Goal: Task Accomplishment & Management: Complete application form

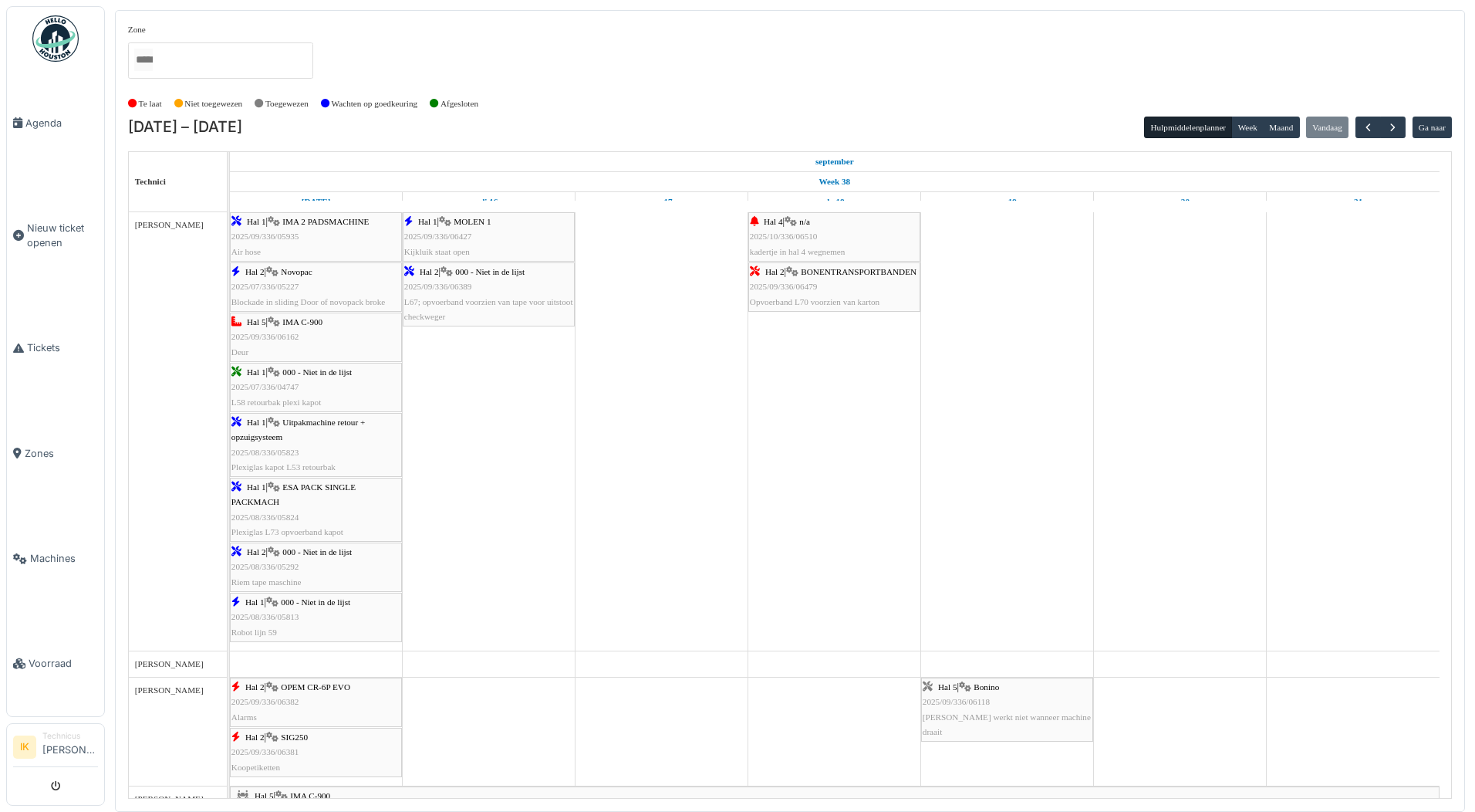
scroll to position [1312, 0]
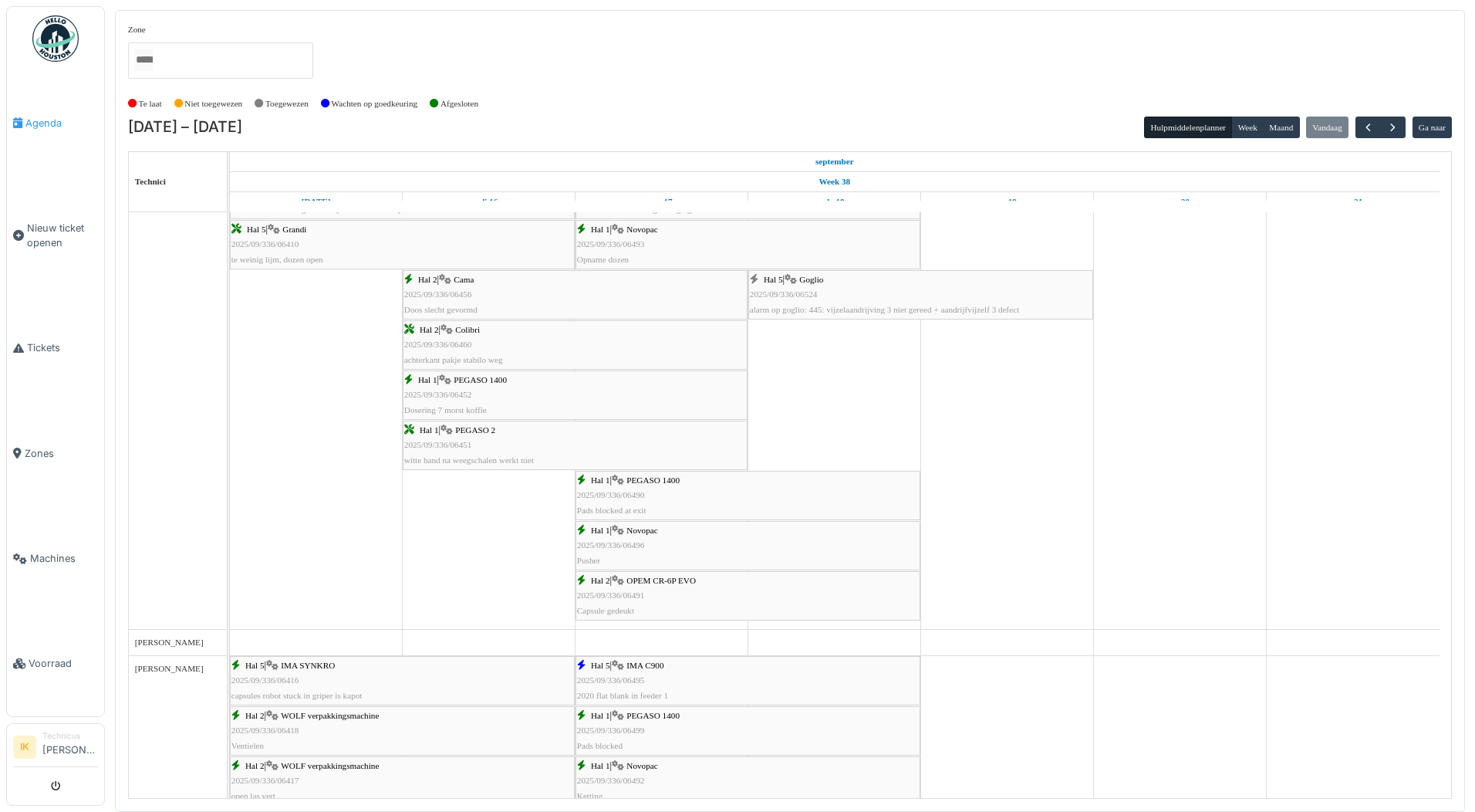
click at [47, 125] on span "Agenda" at bounding box center [62, 123] width 72 height 15
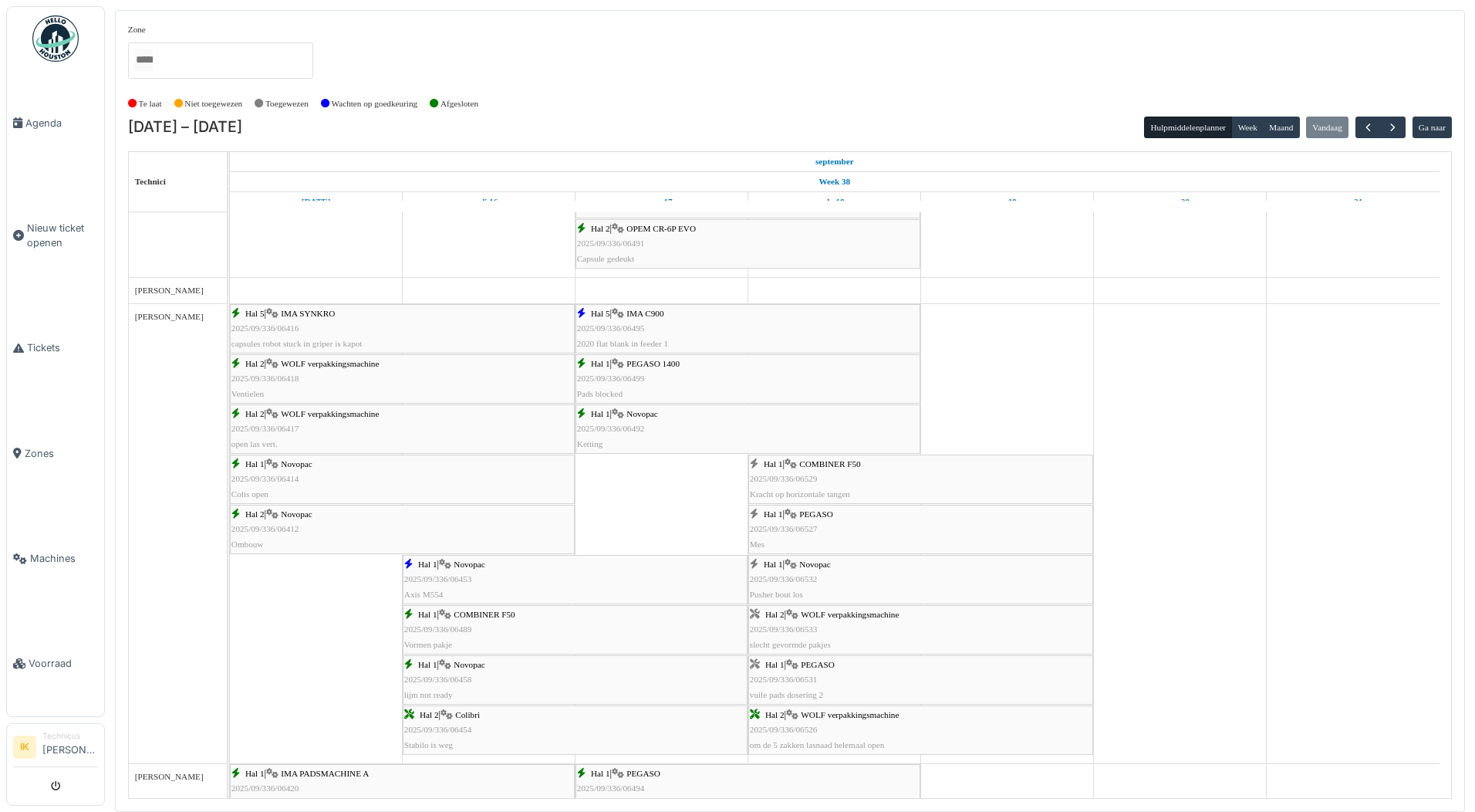
scroll to position [1818, 0]
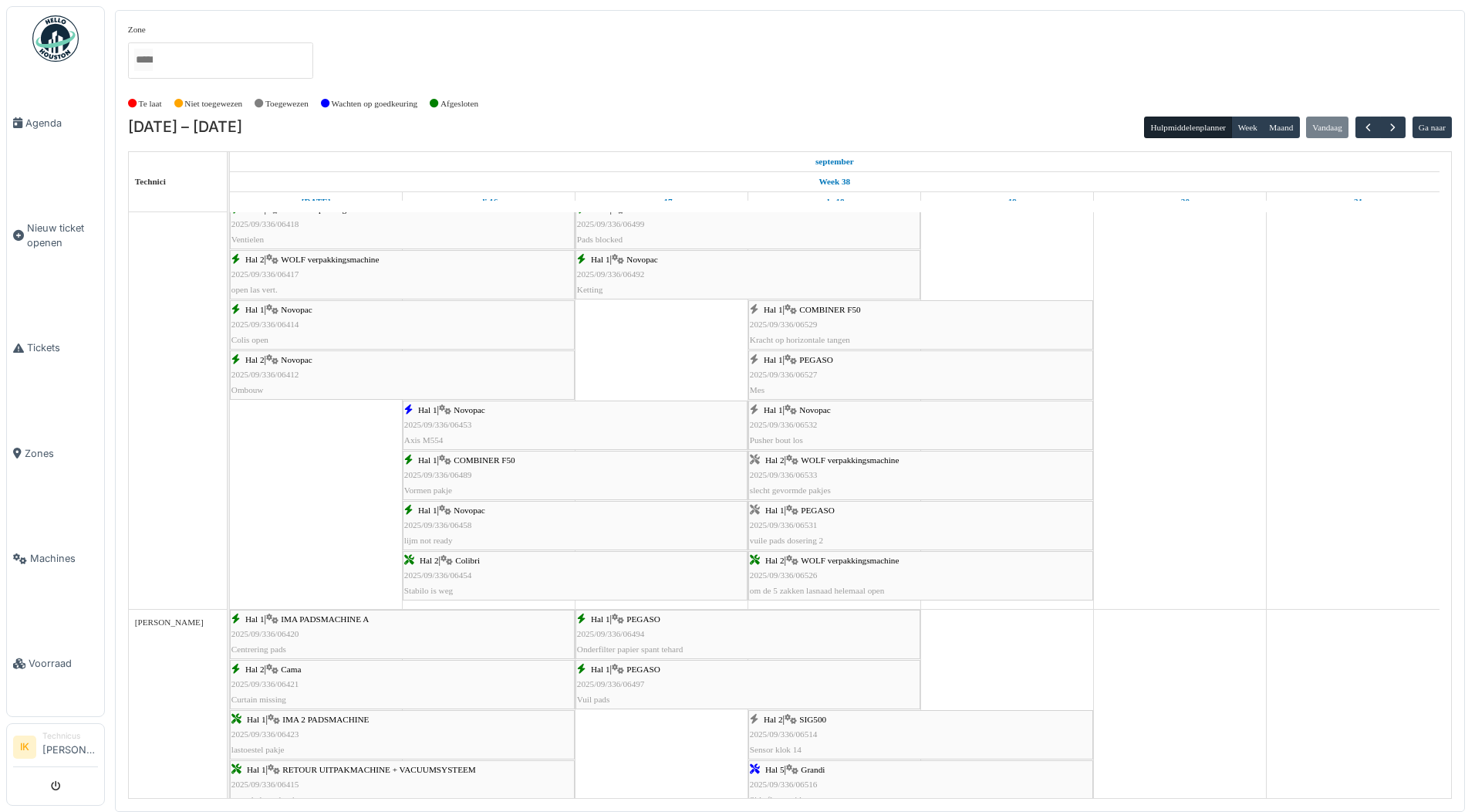
click at [838, 427] on div "Hal 1 | Novopac 2025/09/336/06532 Pusher bout los" at bounding box center [920, 425] width 342 height 45
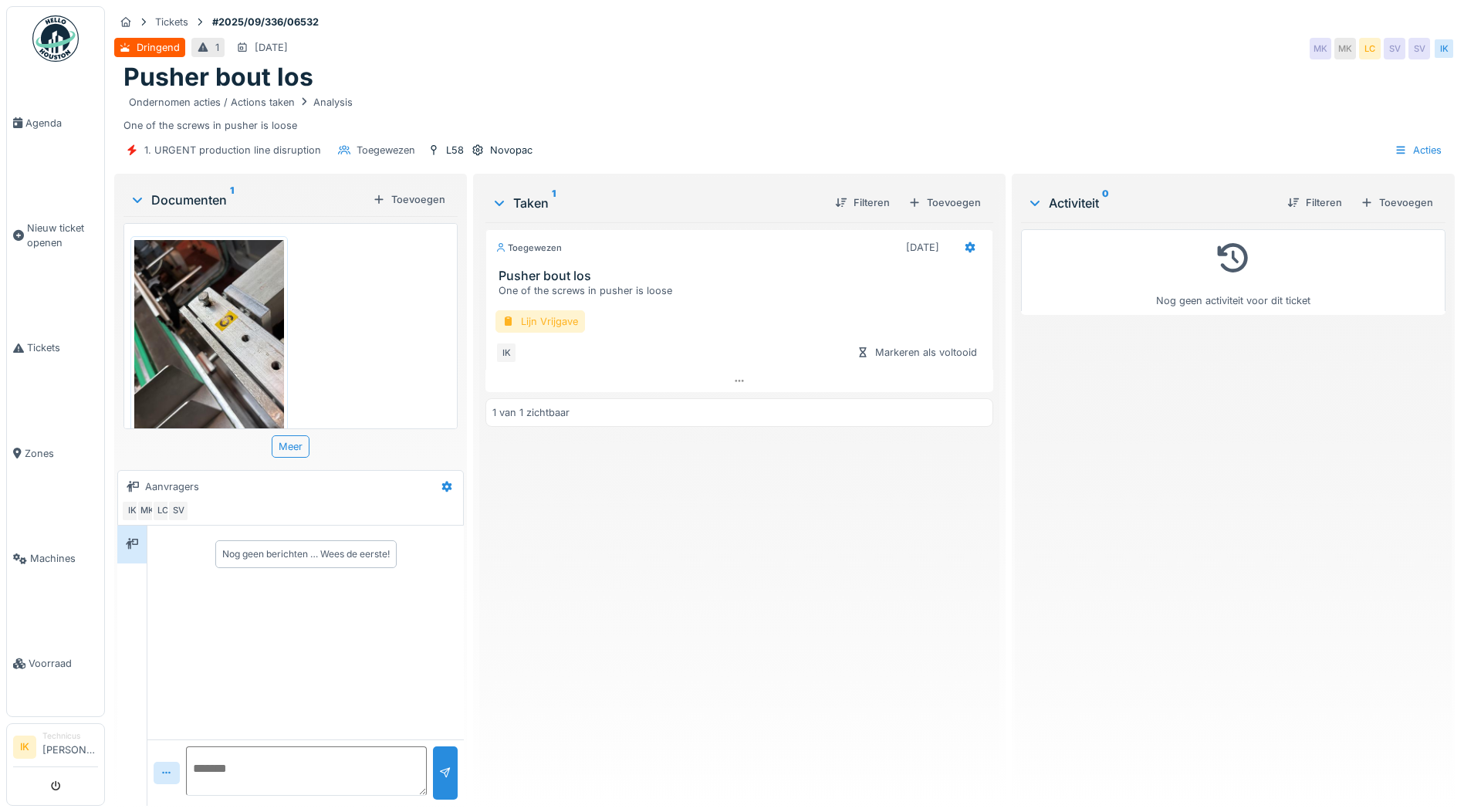
click at [538, 320] on div "Lijn Vrijgave" at bounding box center [540, 321] width 89 height 22
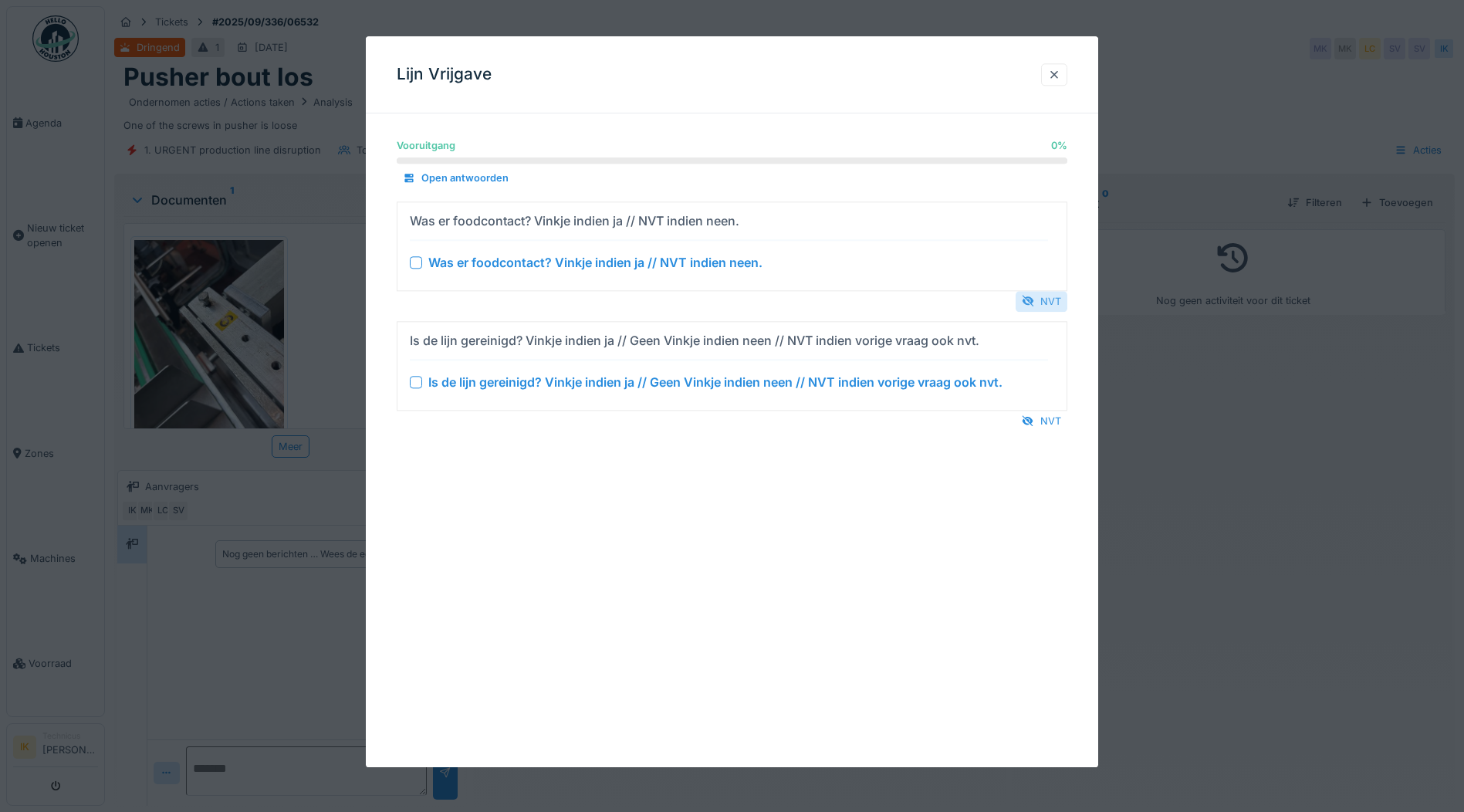
click at [1053, 301] on div "NVT" at bounding box center [1041, 301] width 52 height 21
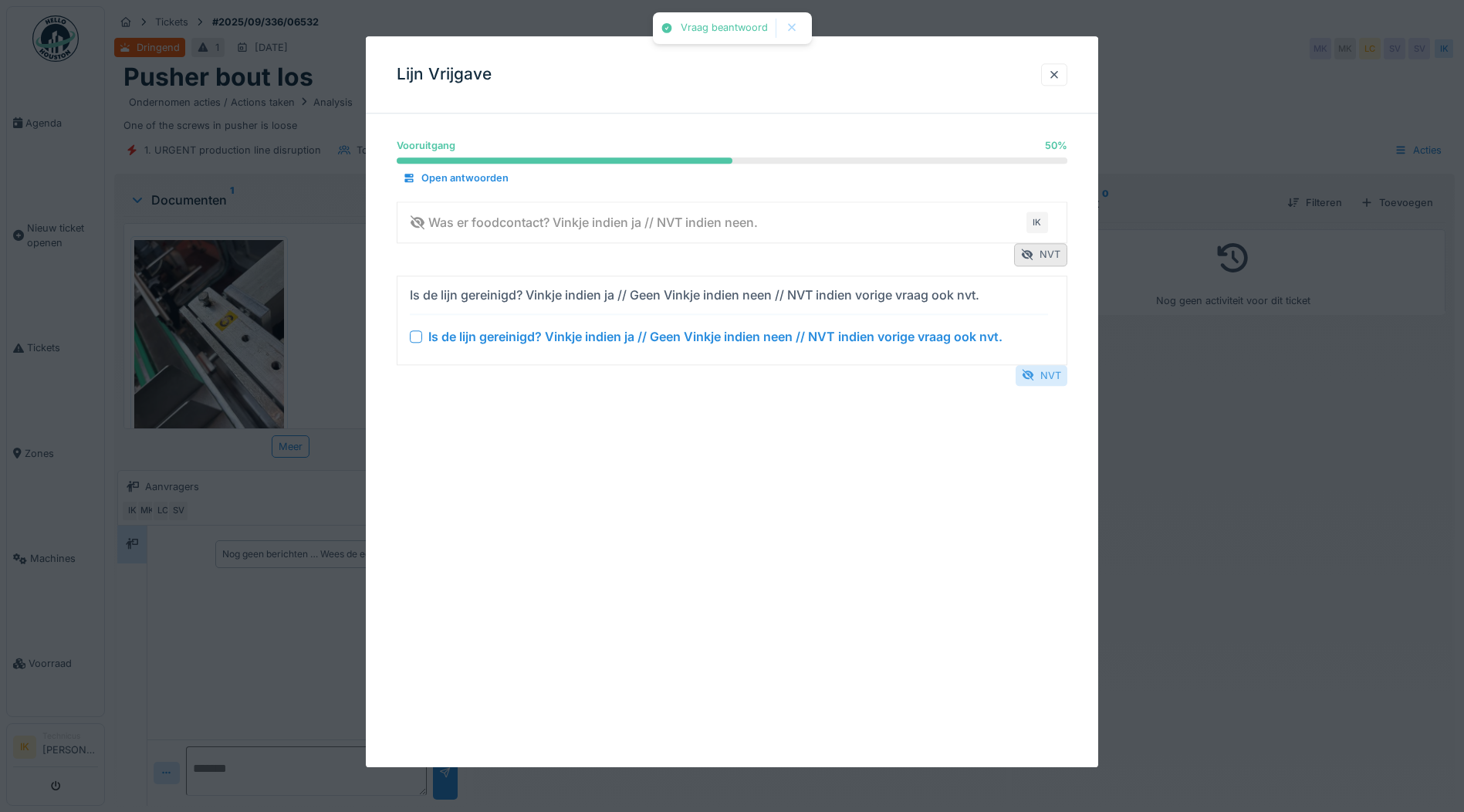
click at [1043, 372] on div "NVT" at bounding box center [1041, 375] width 52 height 21
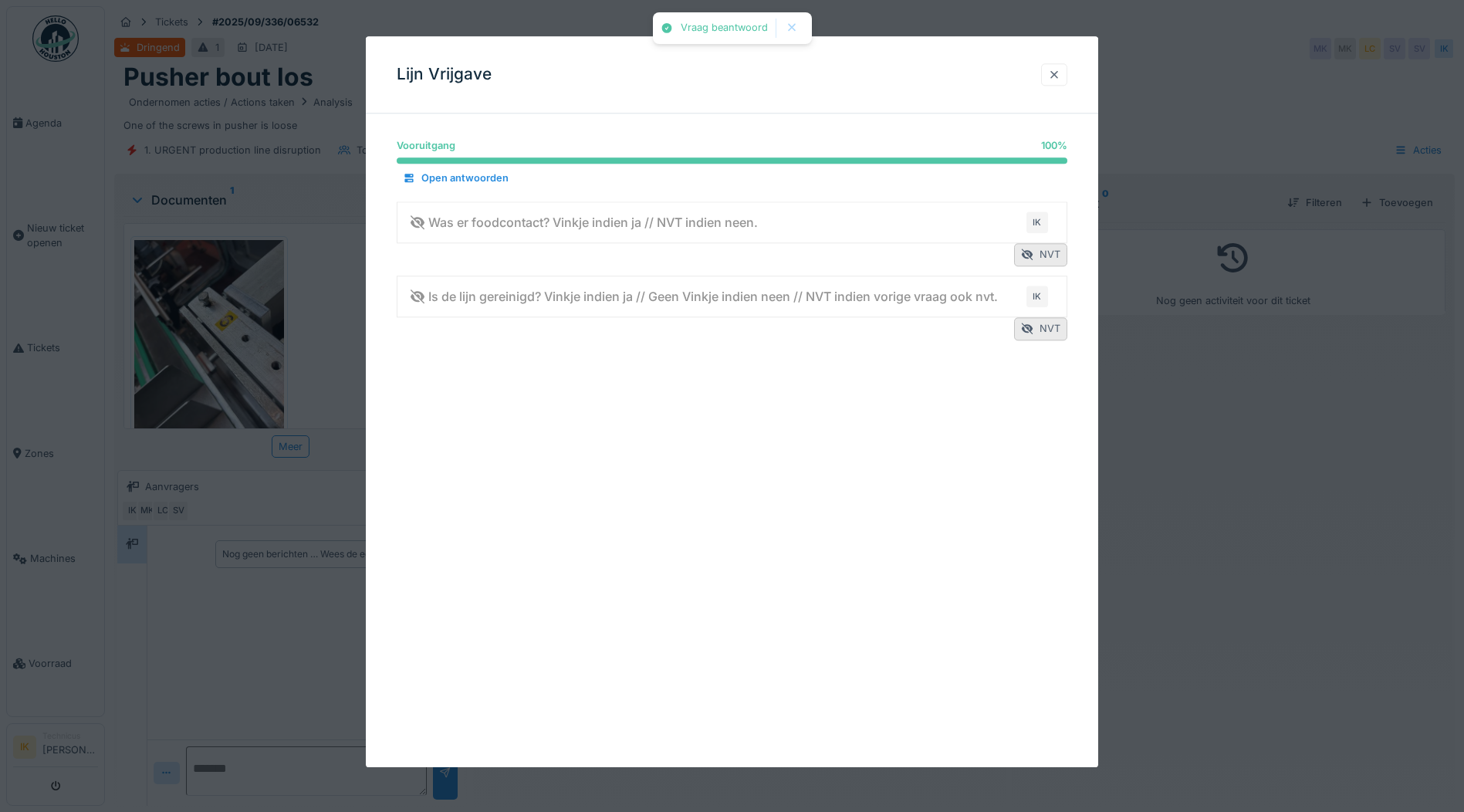
click at [1059, 72] on div at bounding box center [1054, 75] width 12 height 15
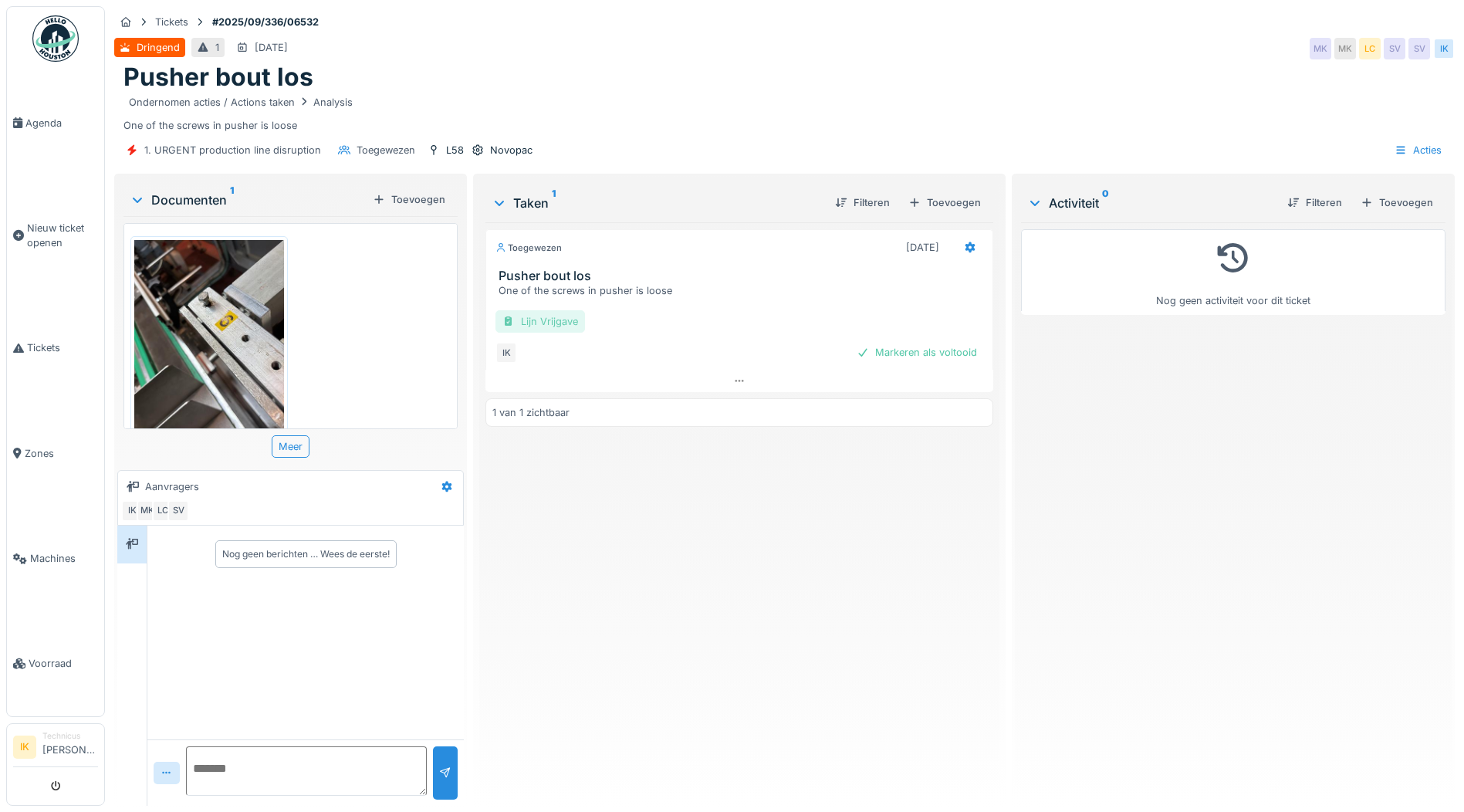
click at [547, 320] on div "Lijn Vrijgave" at bounding box center [540, 321] width 89 height 22
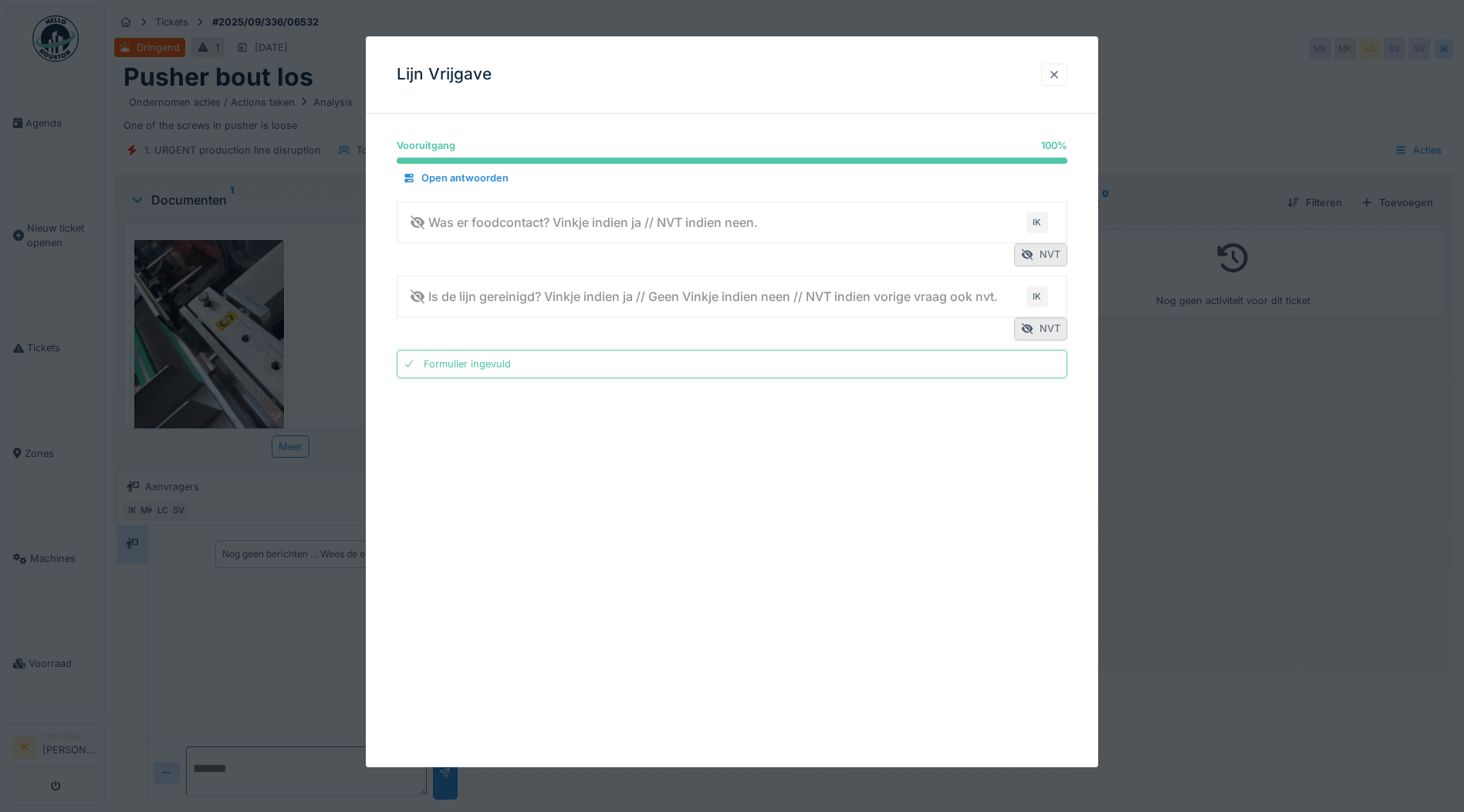
click at [1060, 71] on div at bounding box center [1054, 75] width 12 height 15
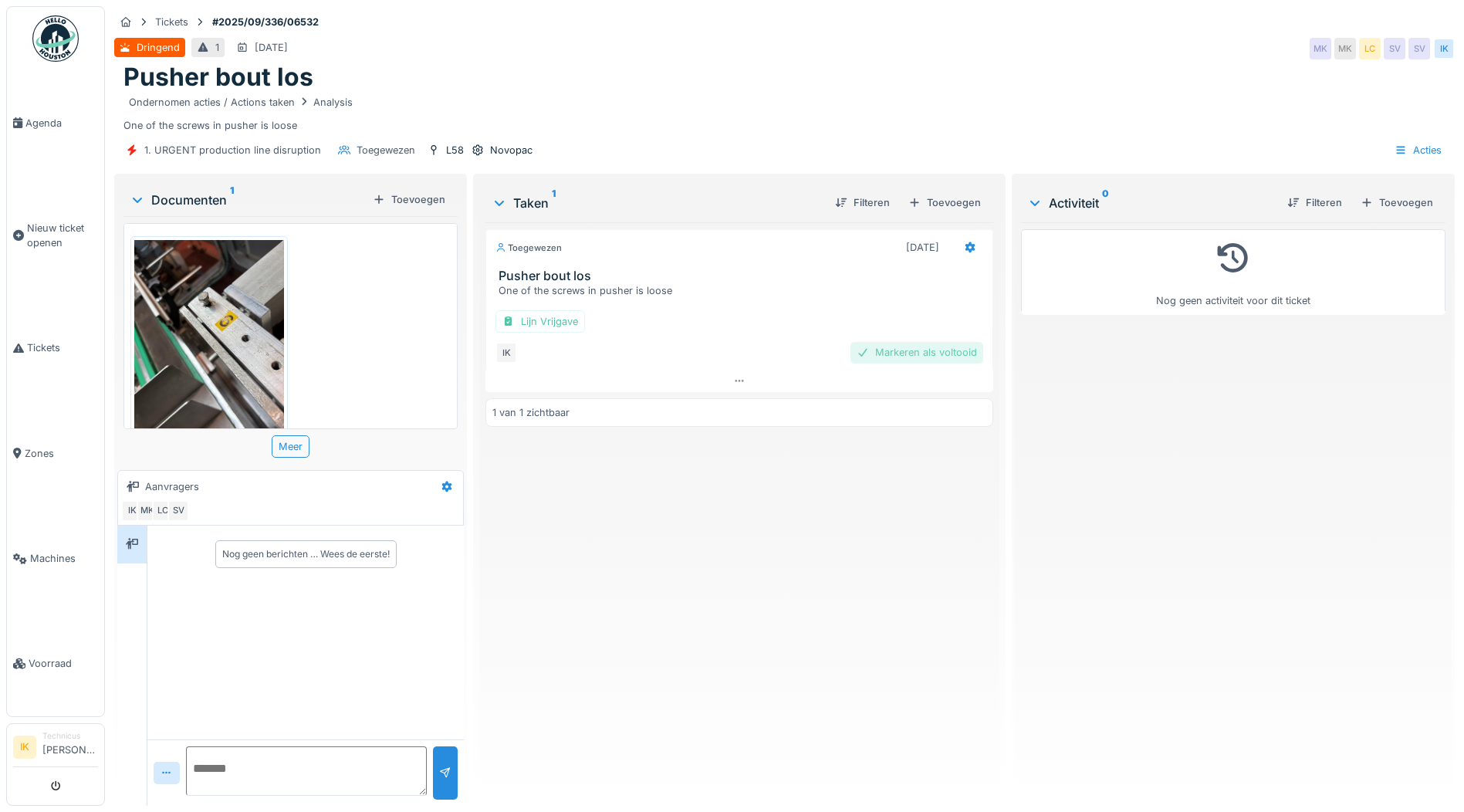
click at [922, 355] on div "Markeren als voltooid" at bounding box center [917, 352] width 133 height 21
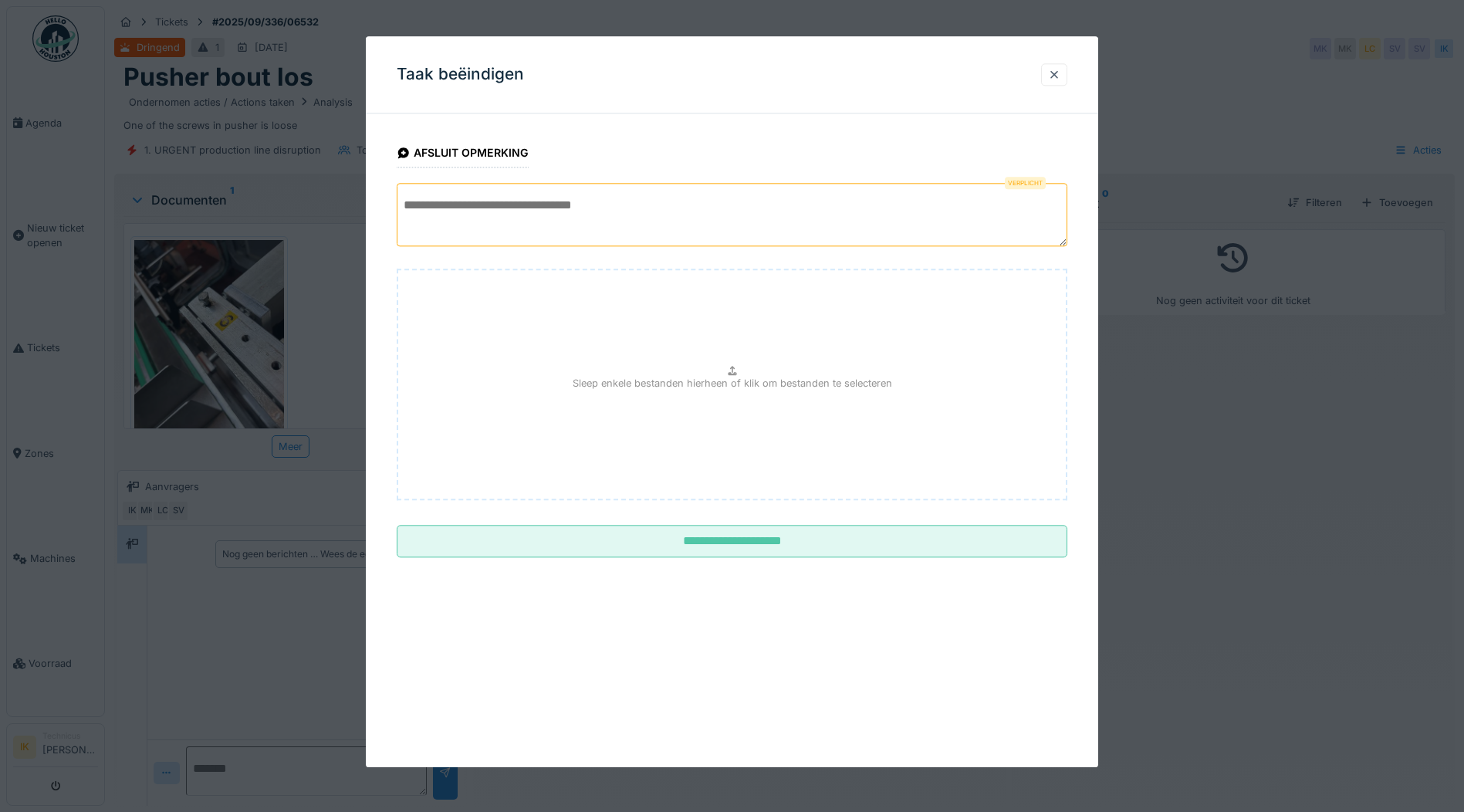
click at [446, 212] on textarea at bounding box center [731, 214] width 670 height 63
type textarea "*"
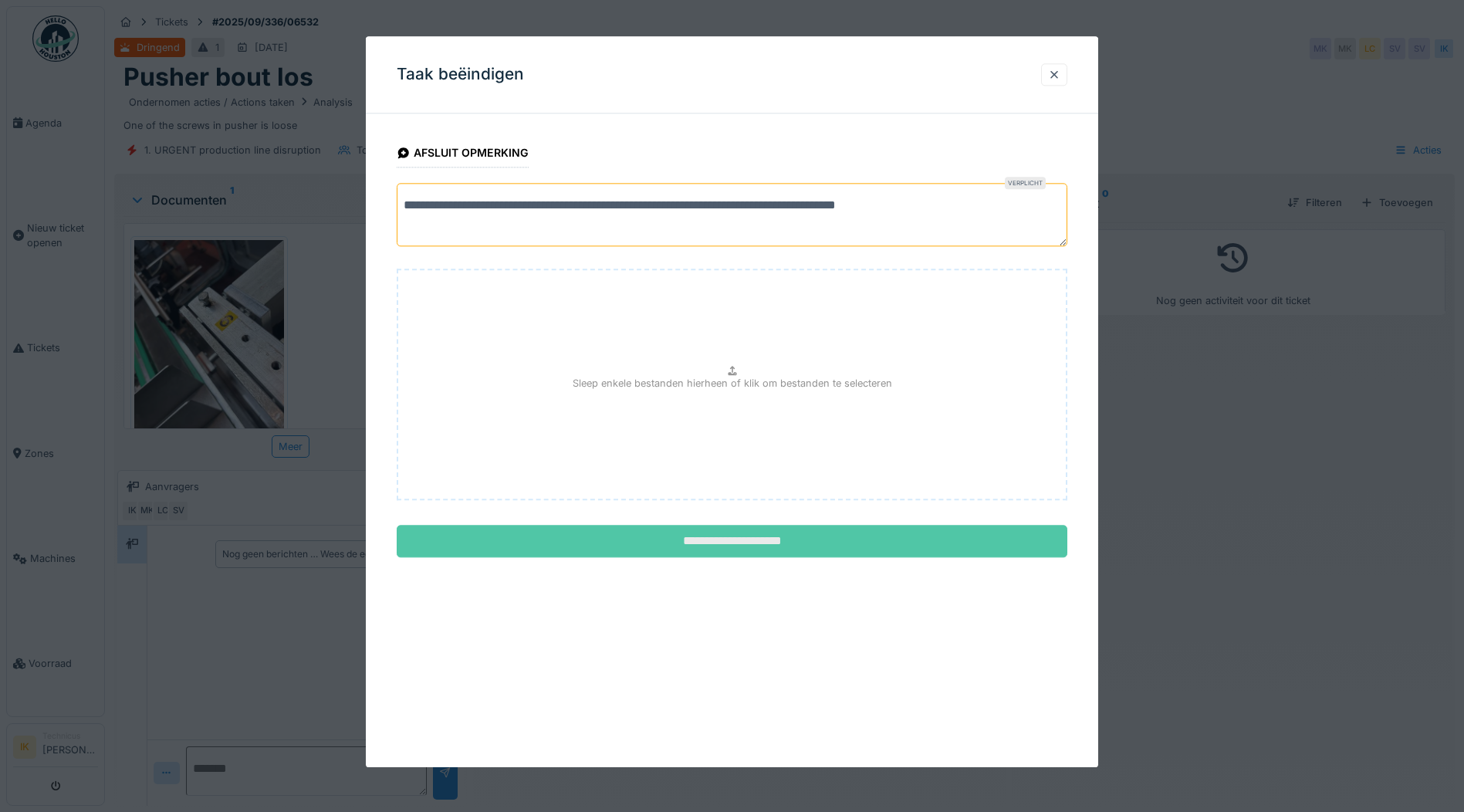
type textarea "**********"
click at [699, 541] on input "**********" at bounding box center [731, 542] width 670 height 33
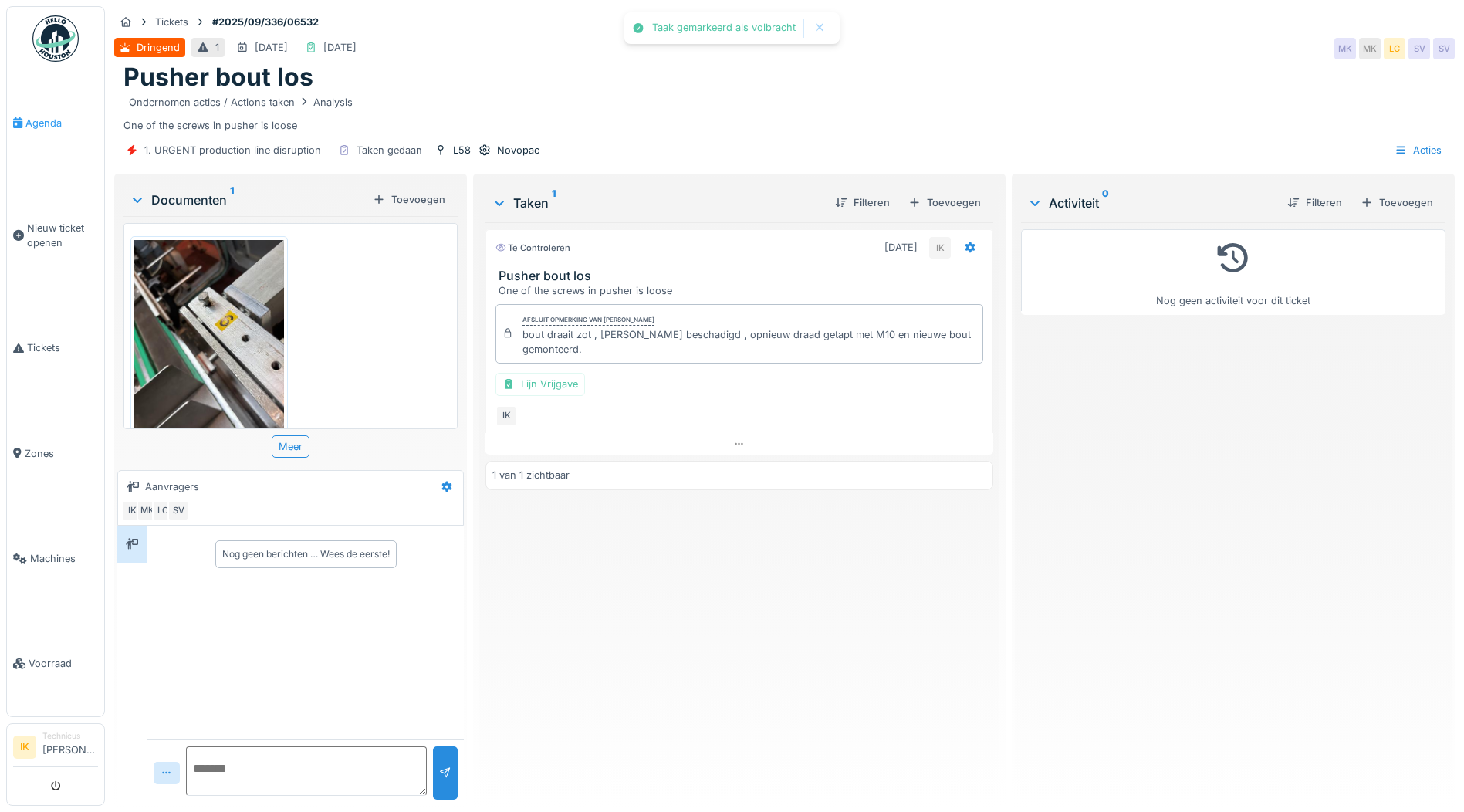
click at [53, 118] on span "Agenda" at bounding box center [62, 123] width 72 height 15
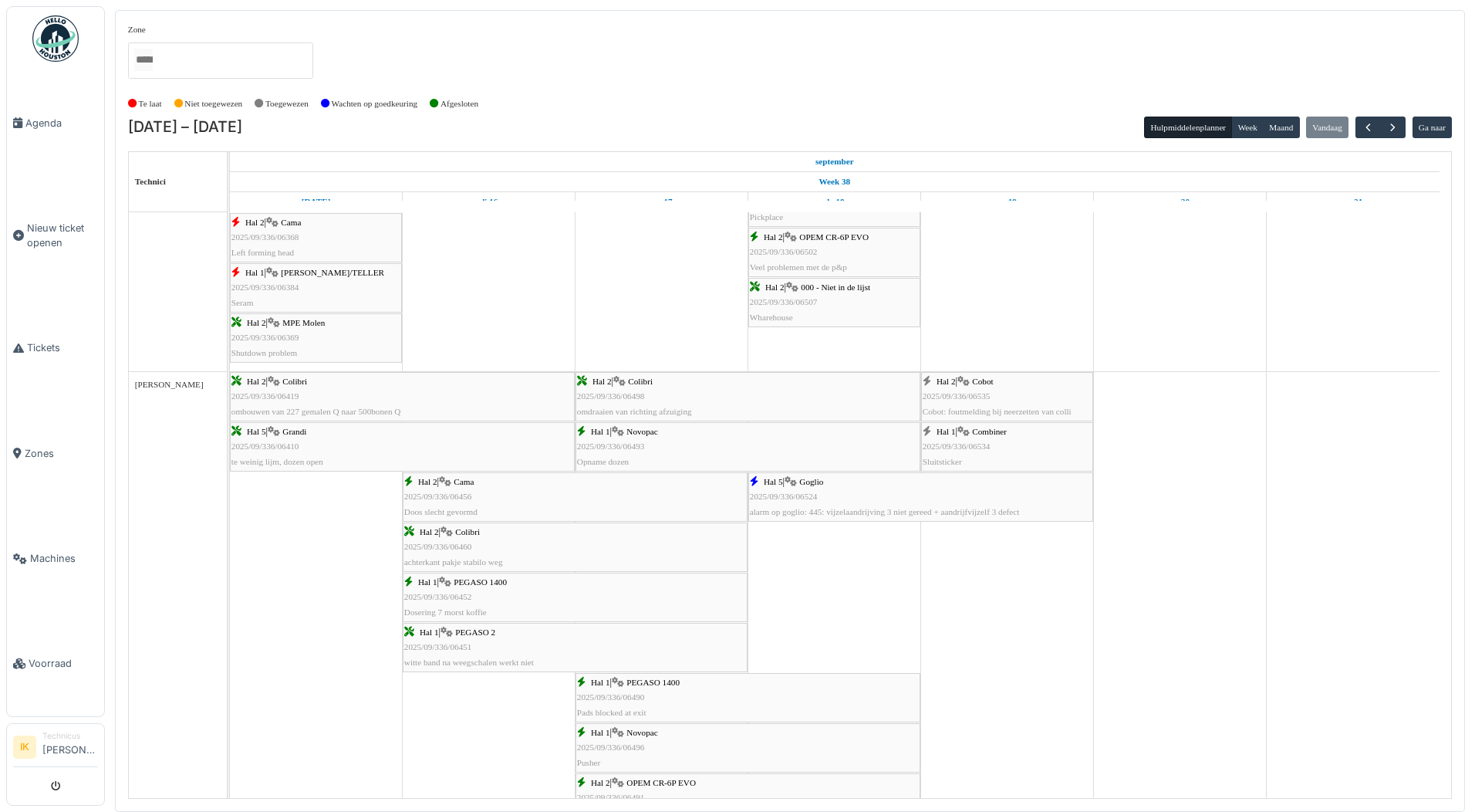
scroll to position [1157, 0]
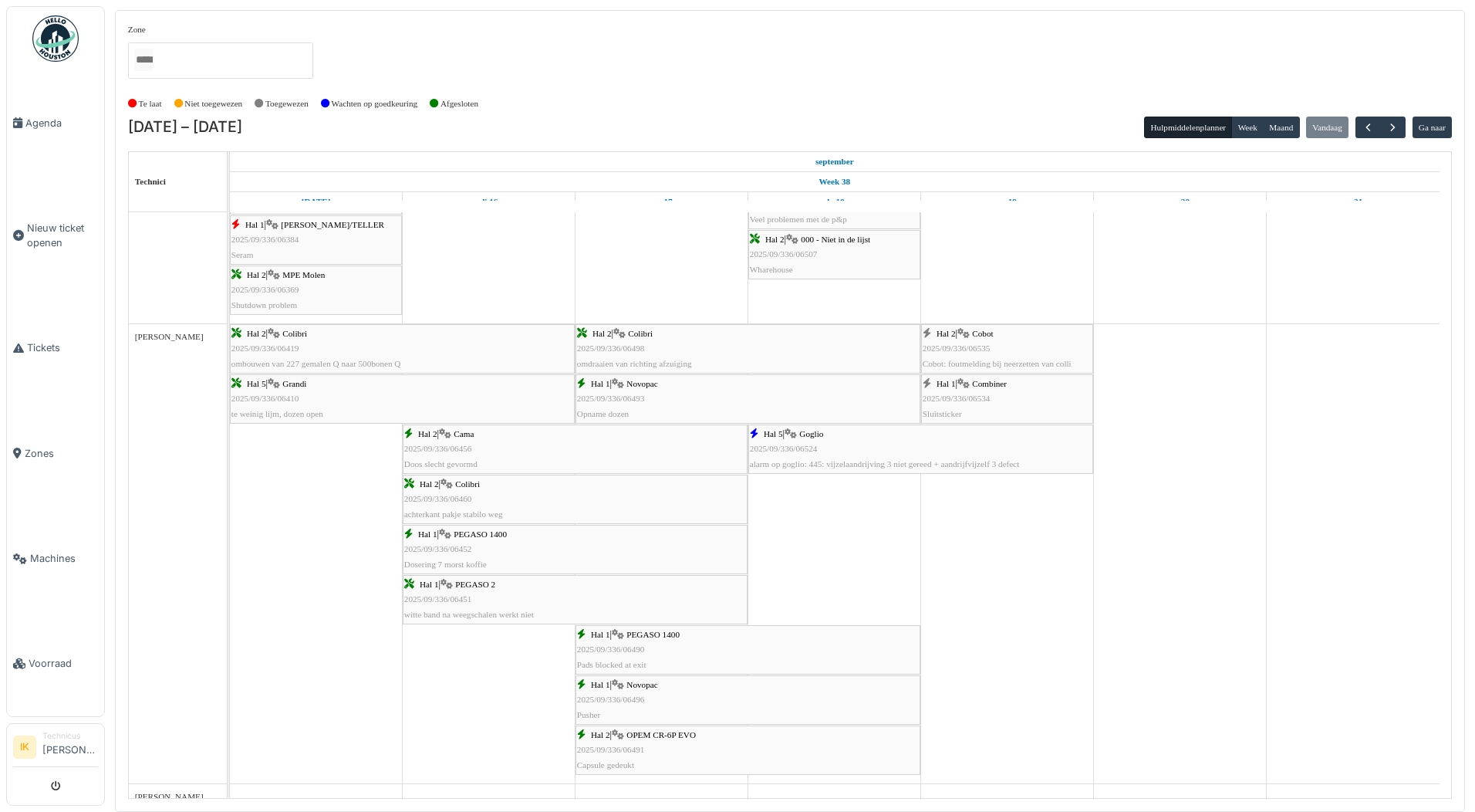
click at [819, 449] on div "Hal 5 | Goglio 2025/09/336/06524 alarm op goglio: 445: vijzelaandrijving 3 niet…" at bounding box center [920, 449] width 342 height 45
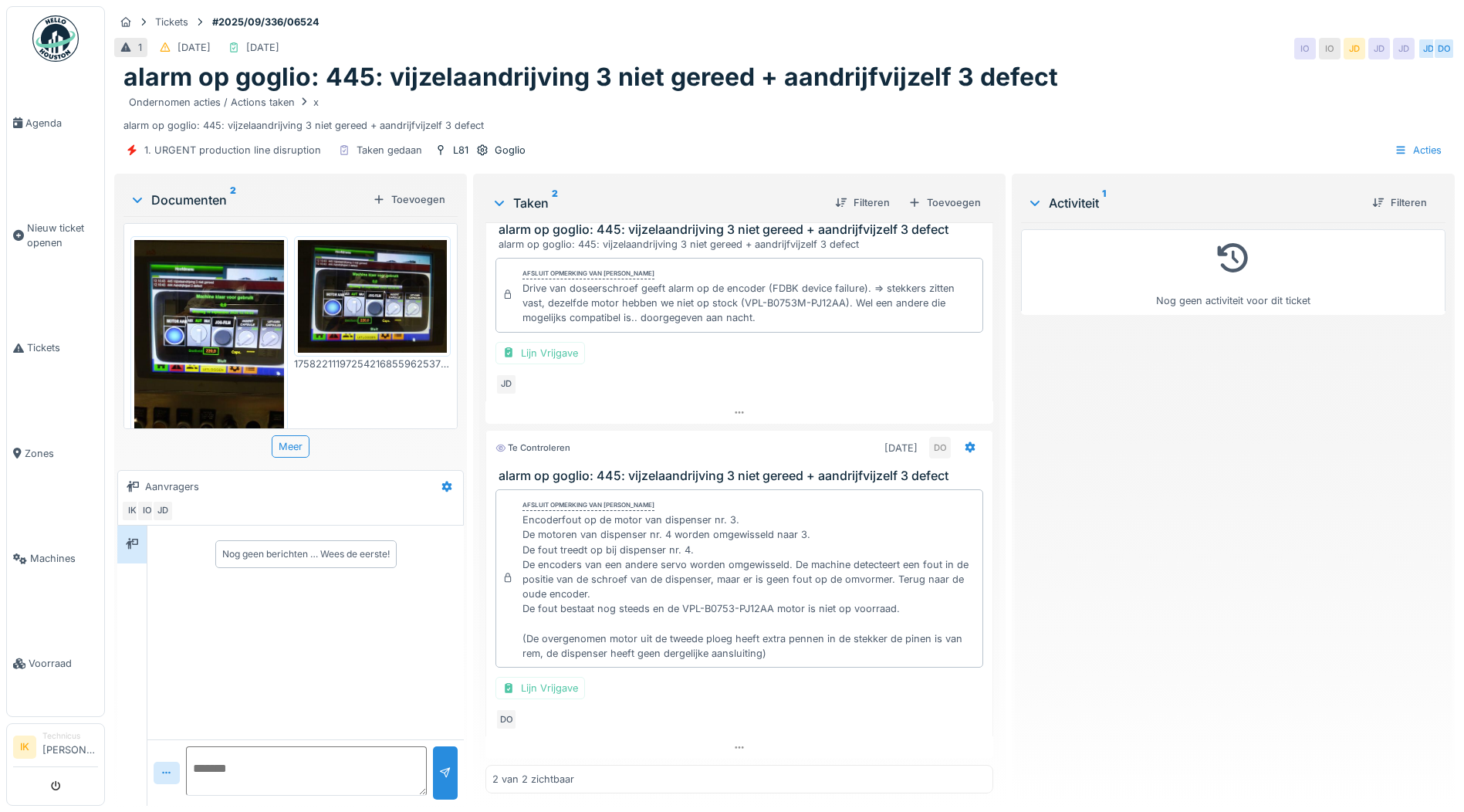
scroll to position [11, 0]
click at [32, 119] on span "Agenda" at bounding box center [62, 123] width 72 height 15
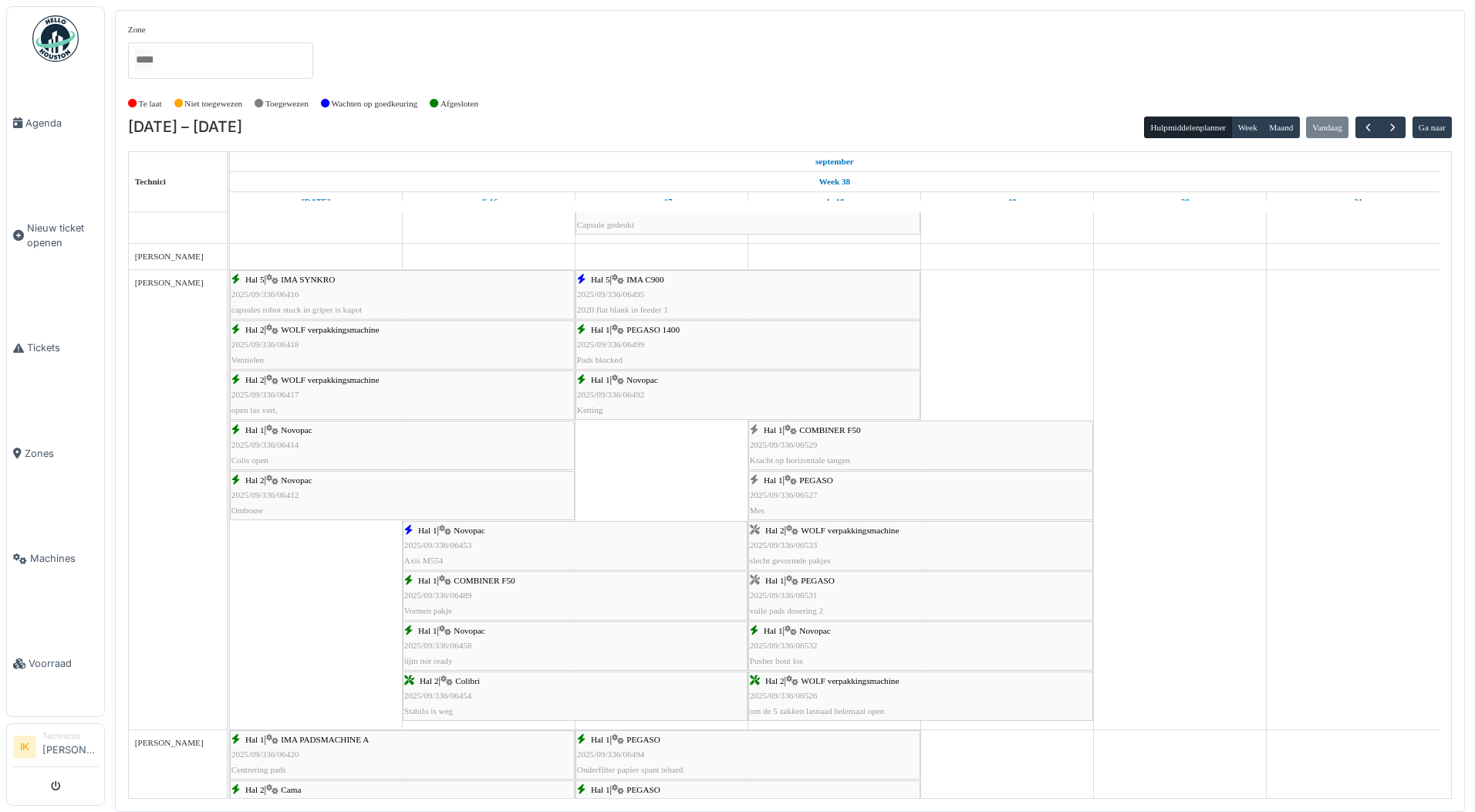
scroll to position [1774, 0]
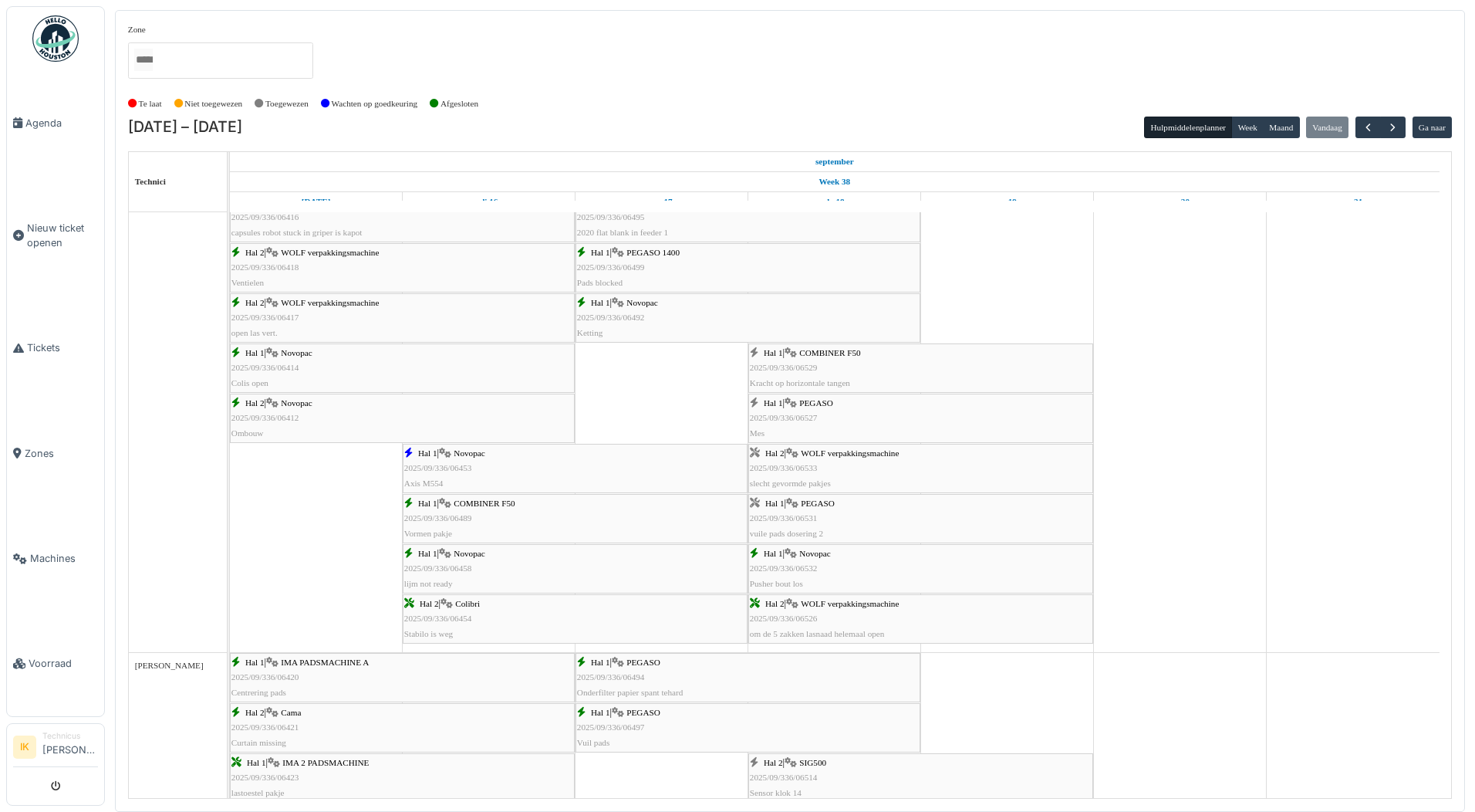
click at [829, 513] on div "Hal 1 | PEGASO 2025/09/336/06531 vuile pads dosering 2" at bounding box center [920, 518] width 342 height 45
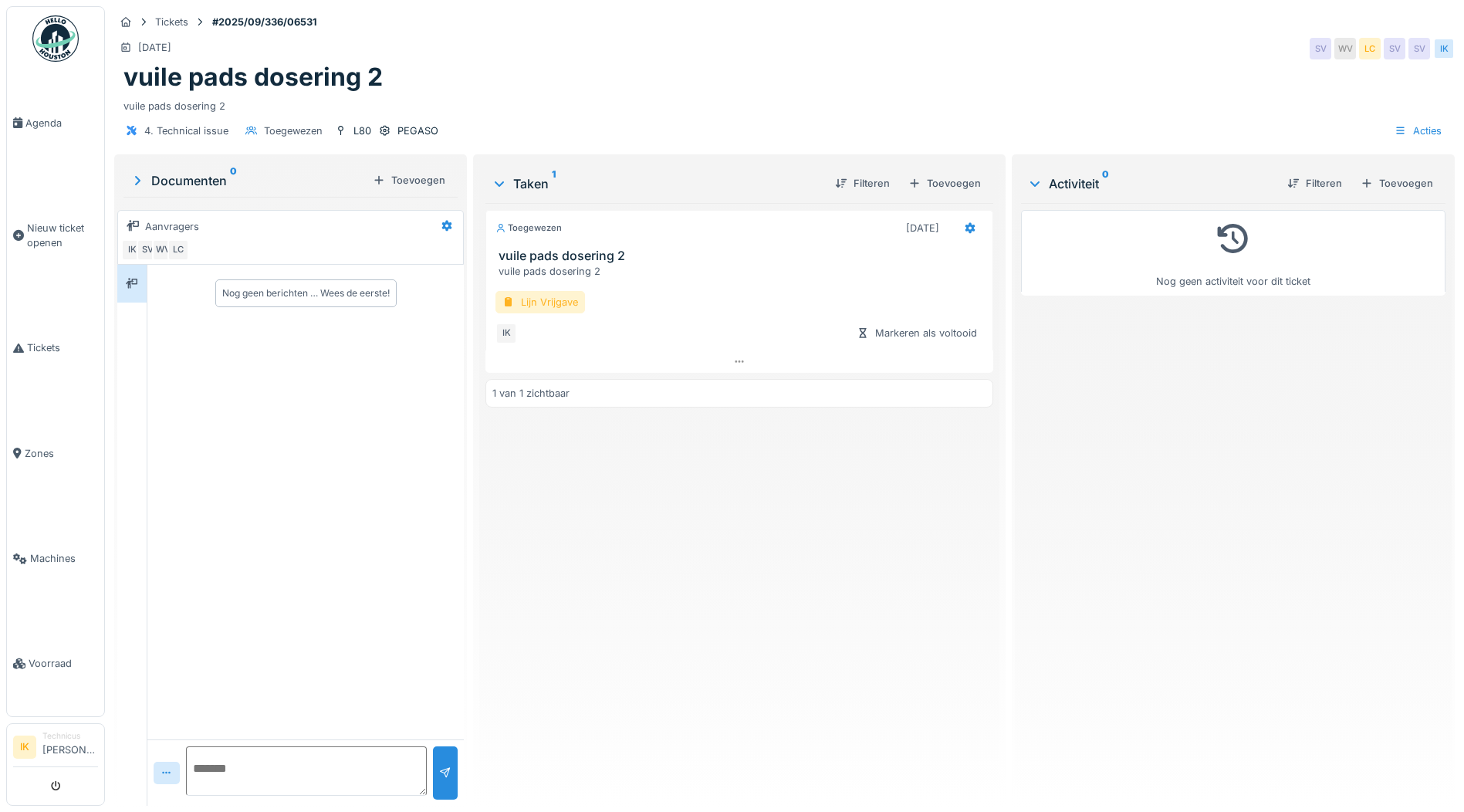
click at [553, 297] on div "Lijn Vrijgave" at bounding box center [540, 302] width 89 height 22
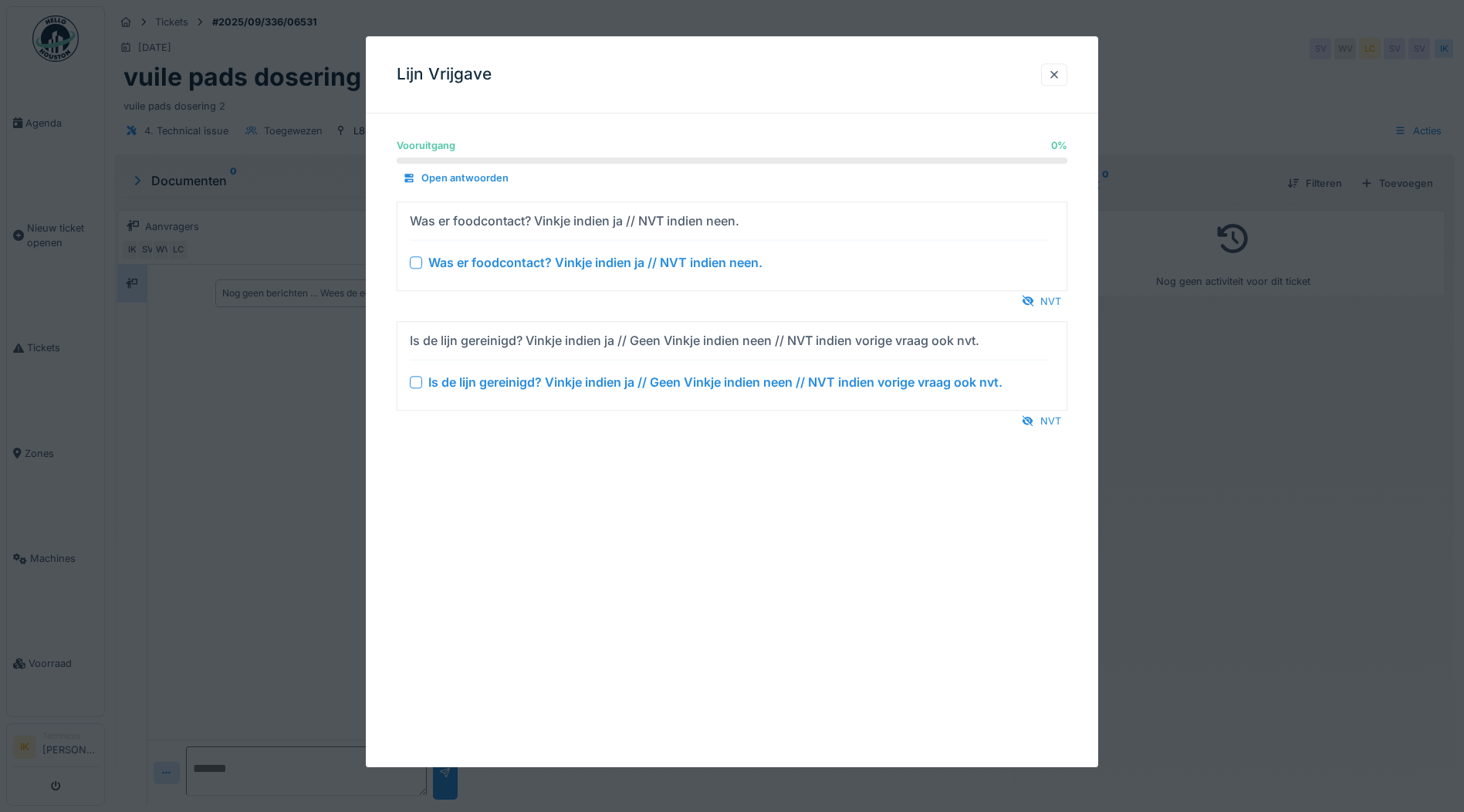
click at [419, 262] on div at bounding box center [415, 262] width 12 height 12
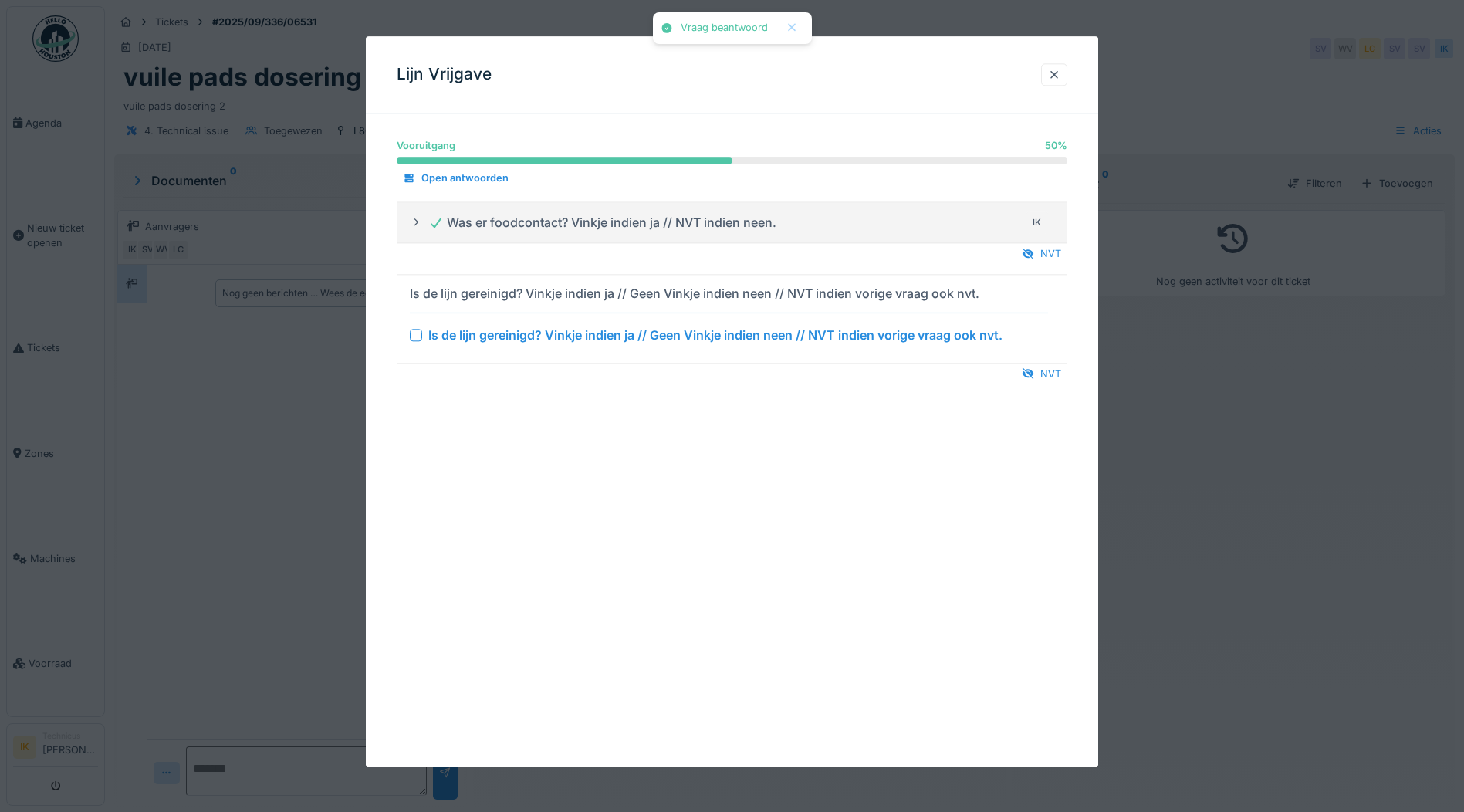
click at [412, 335] on div at bounding box center [415, 335] width 12 height 12
click at [1056, 74] on div at bounding box center [1054, 75] width 12 height 15
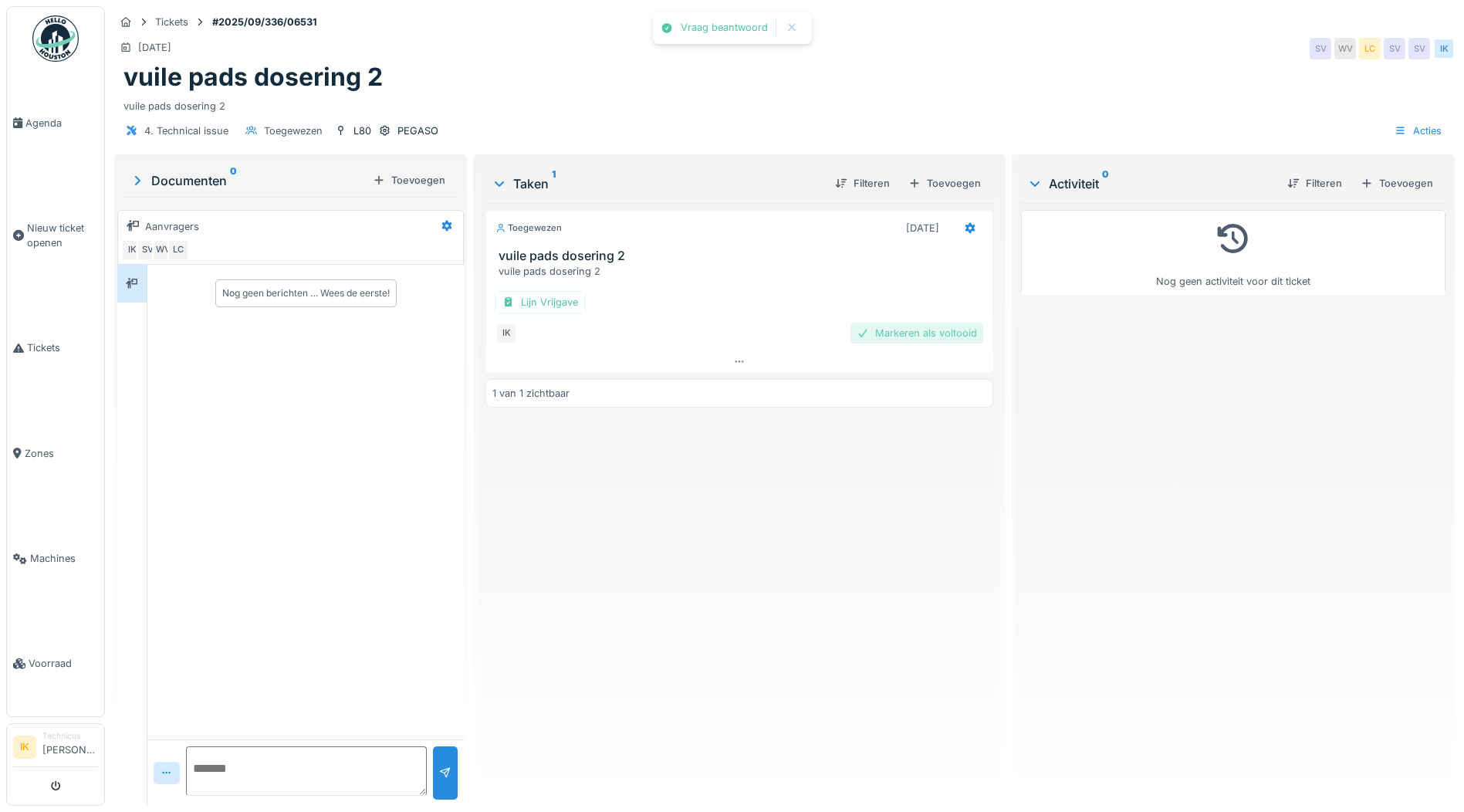
click at [906, 331] on div "Markeren als voltooid" at bounding box center [917, 332] width 133 height 21
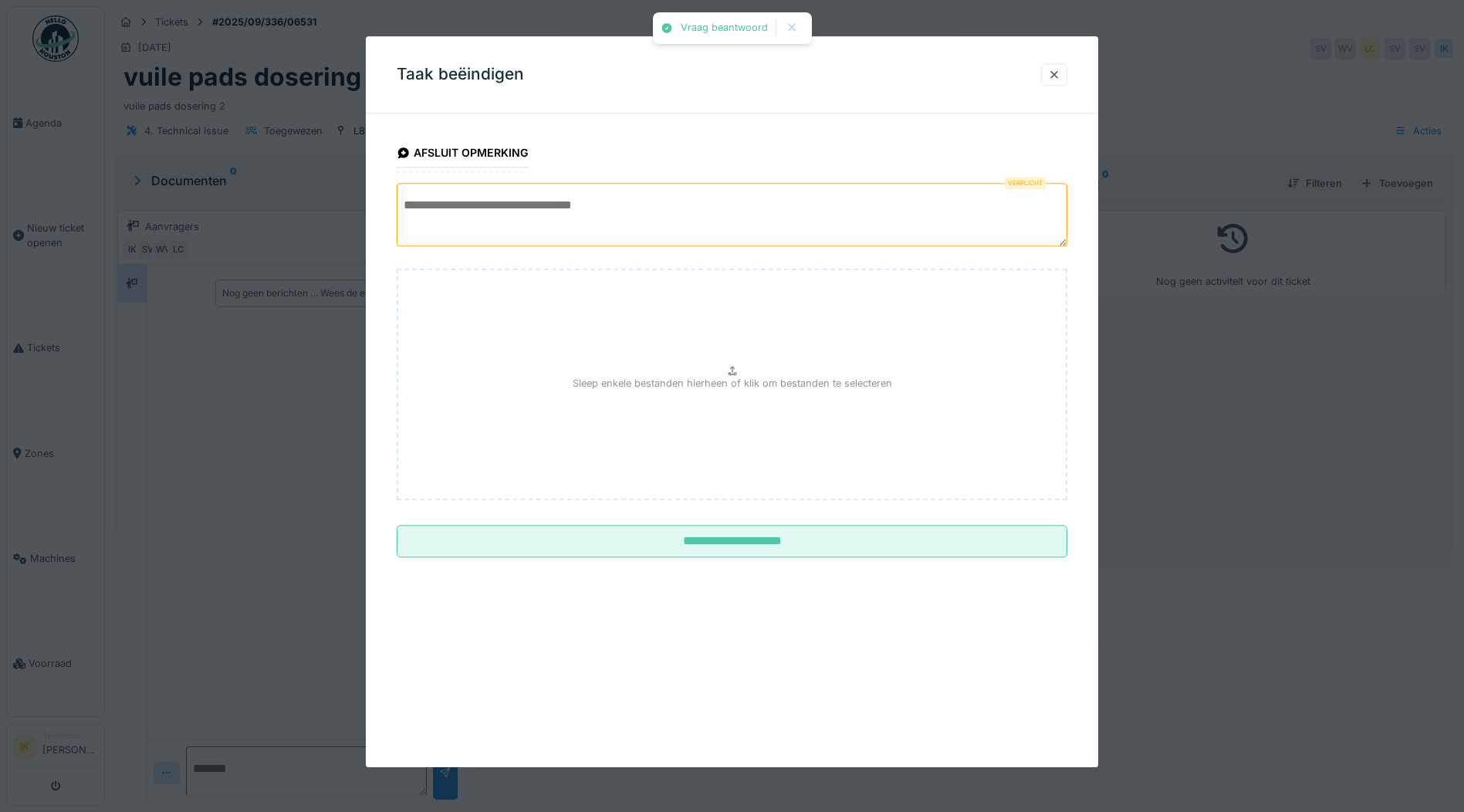
click at [526, 202] on textarea at bounding box center [731, 214] width 670 height 63
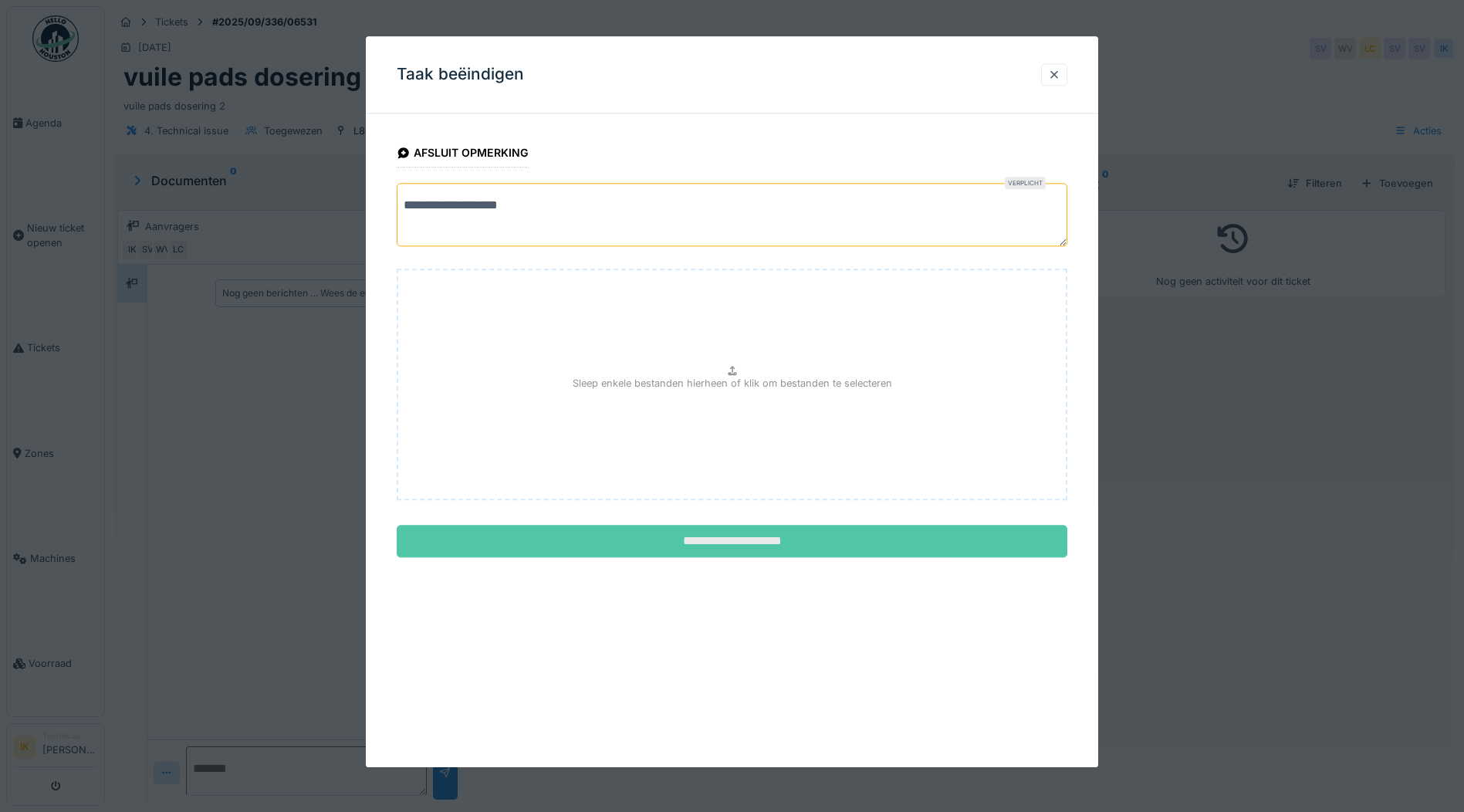
type textarea "**********"
click at [721, 543] on input "**********" at bounding box center [731, 542] width 670 height 33
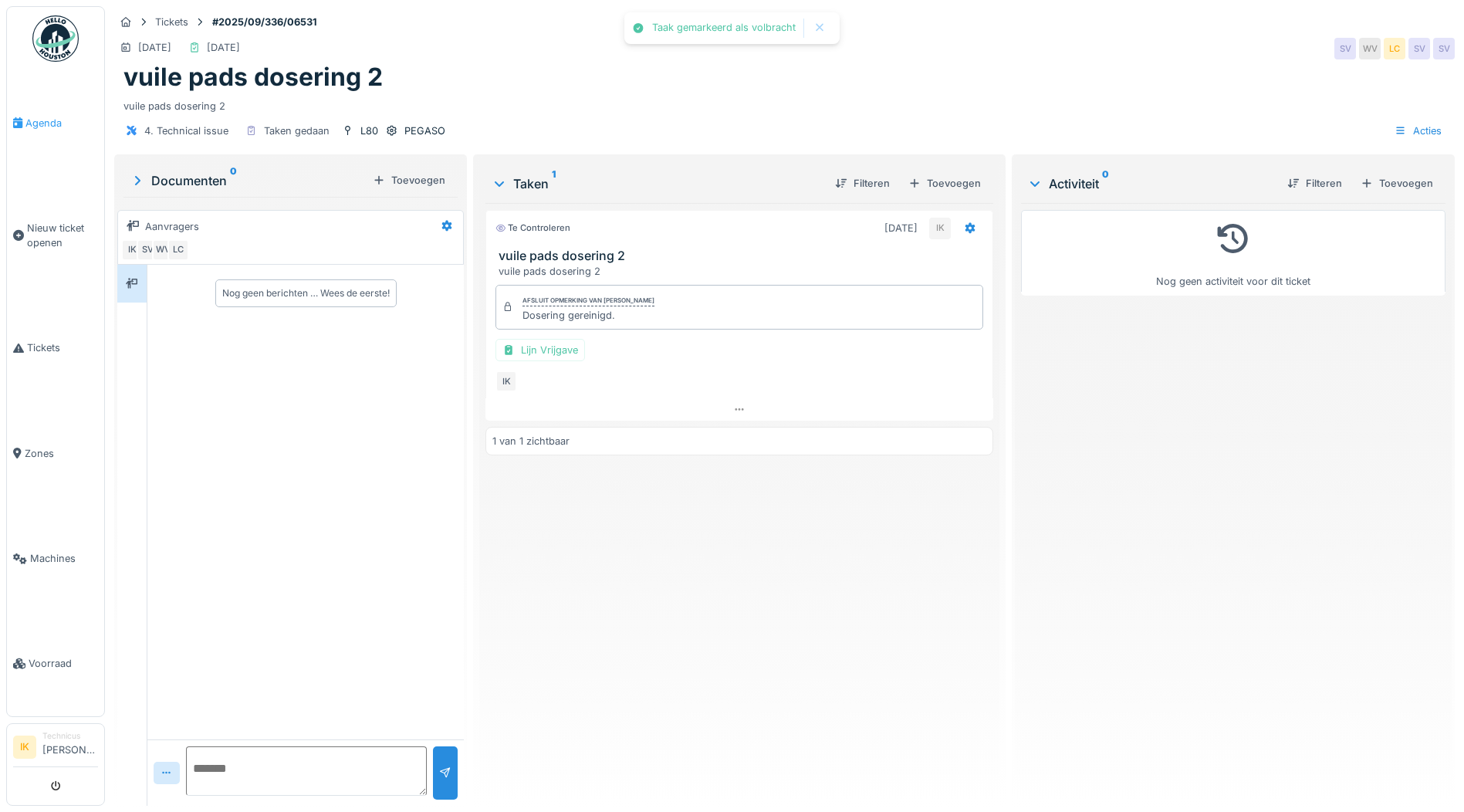
click at [34, 119] on span "Agenda" at bounding box center [62, 123] width 72 height 15
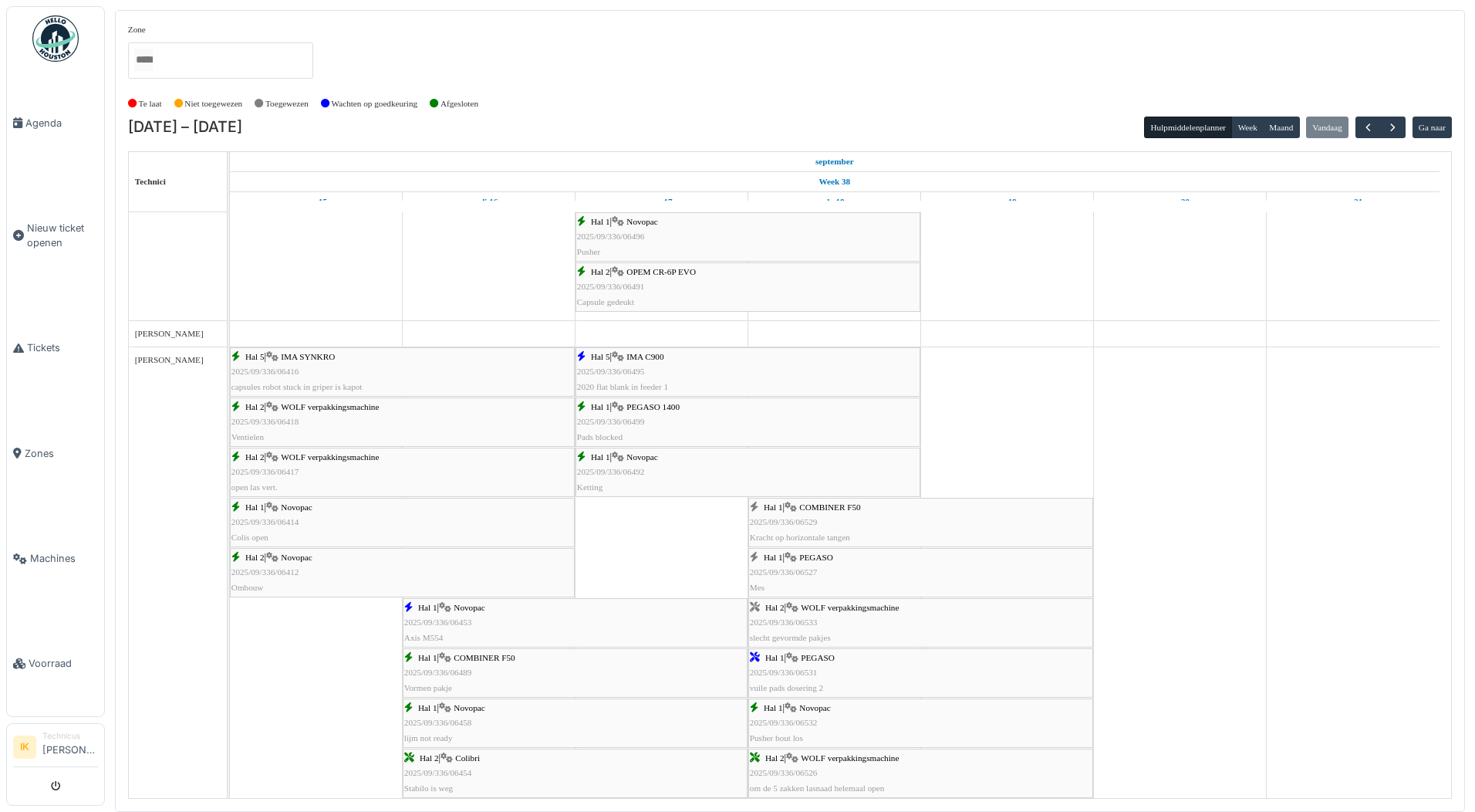
scroll to position [1681, 0]
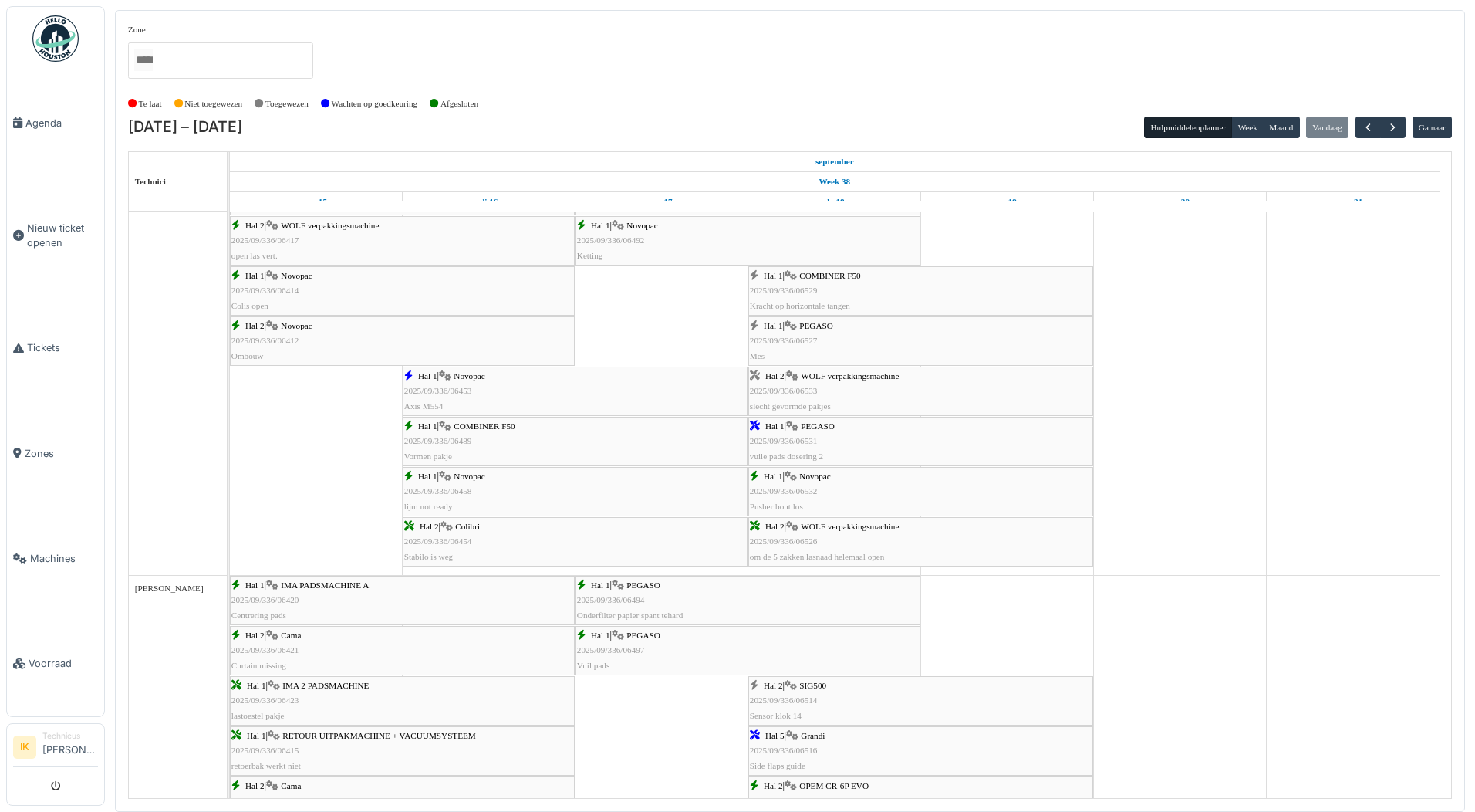
click at [803, 338] on span "2025/09/336/06527" at bounding box center [783, 340] width 68 height 9
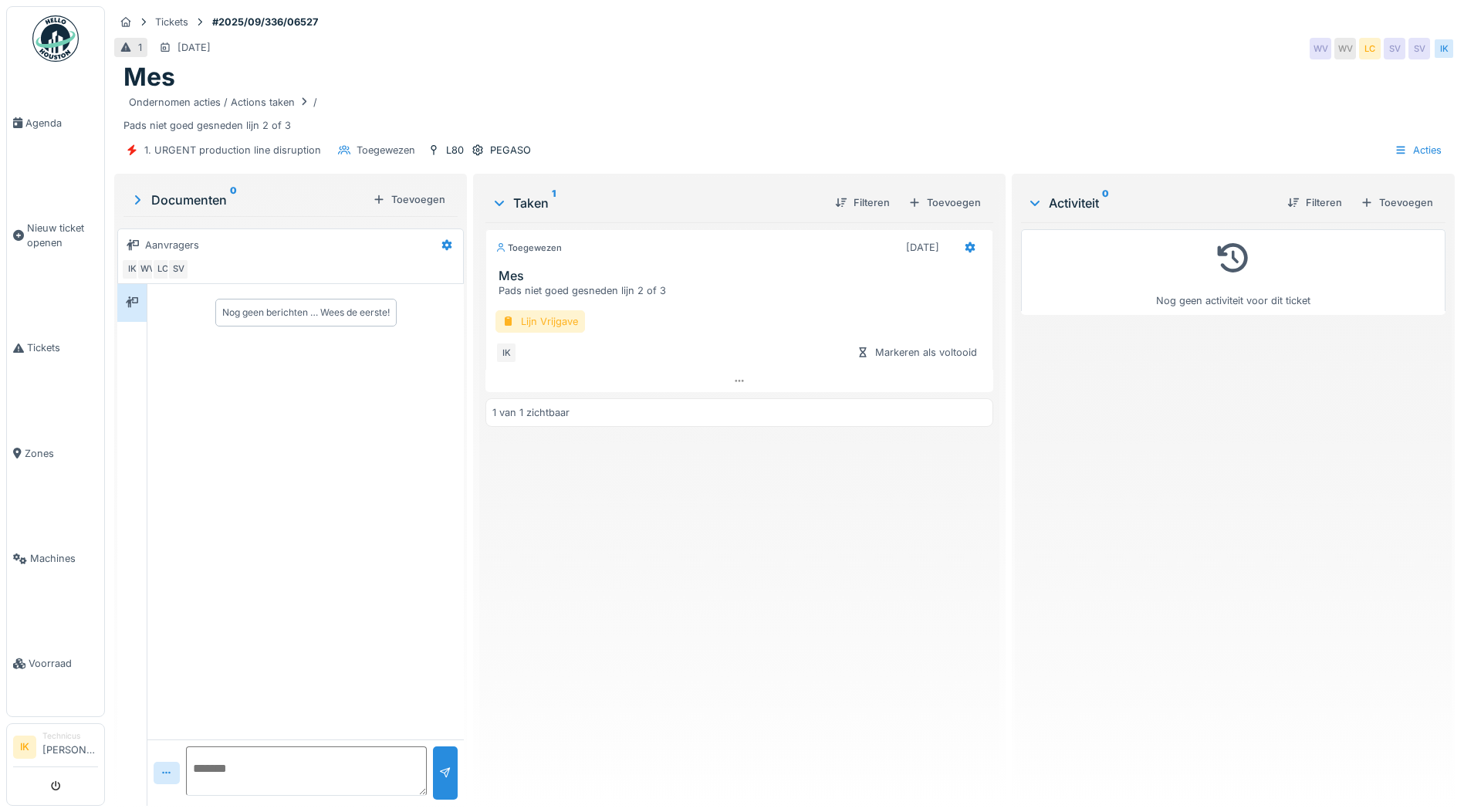
click at [533, 322] on div "Lijn Vrijgave" at bounding box center [540, 321] width 89 height 22
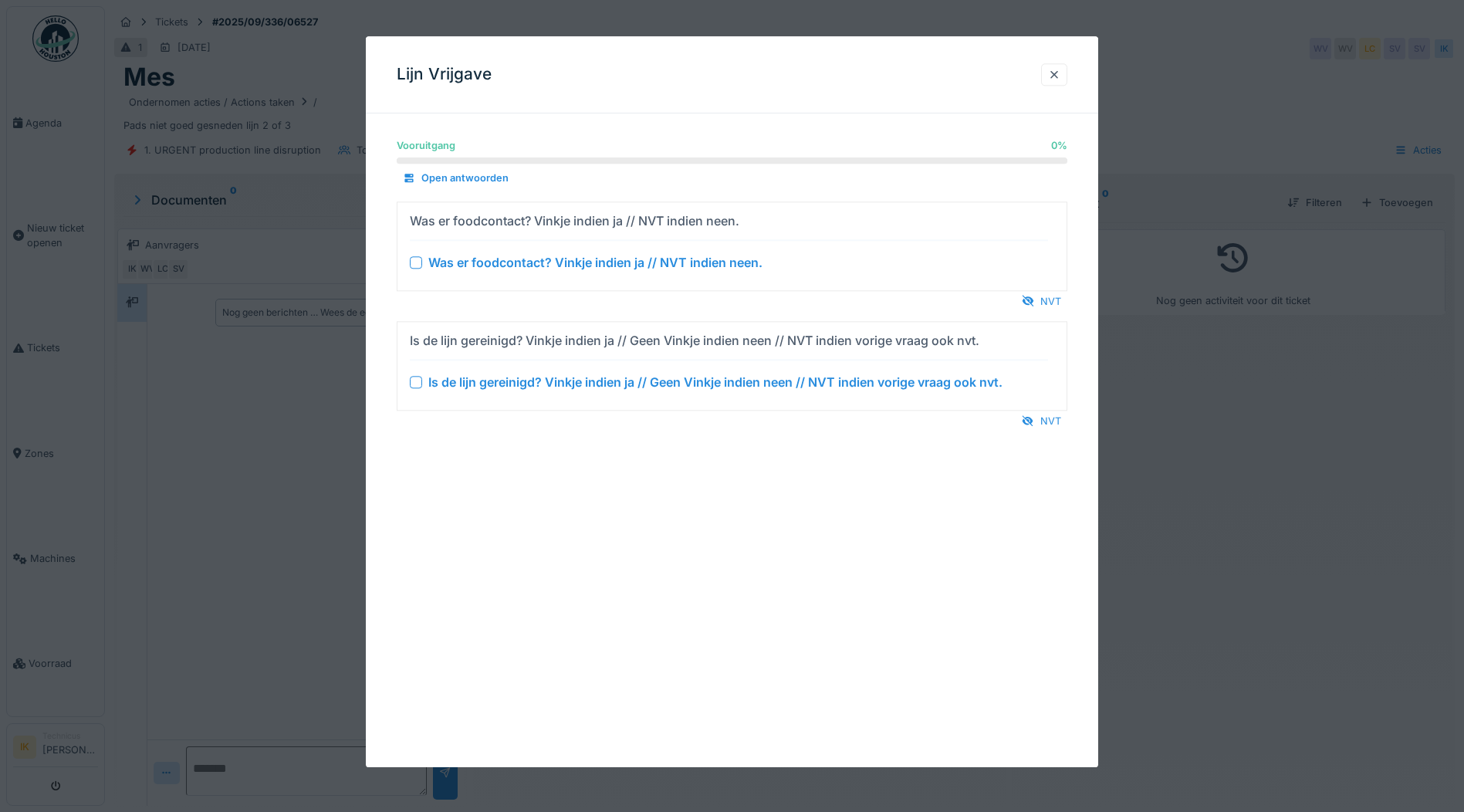
click at [414, 264] on div at bounding box center [415, 262] width 12 height 12
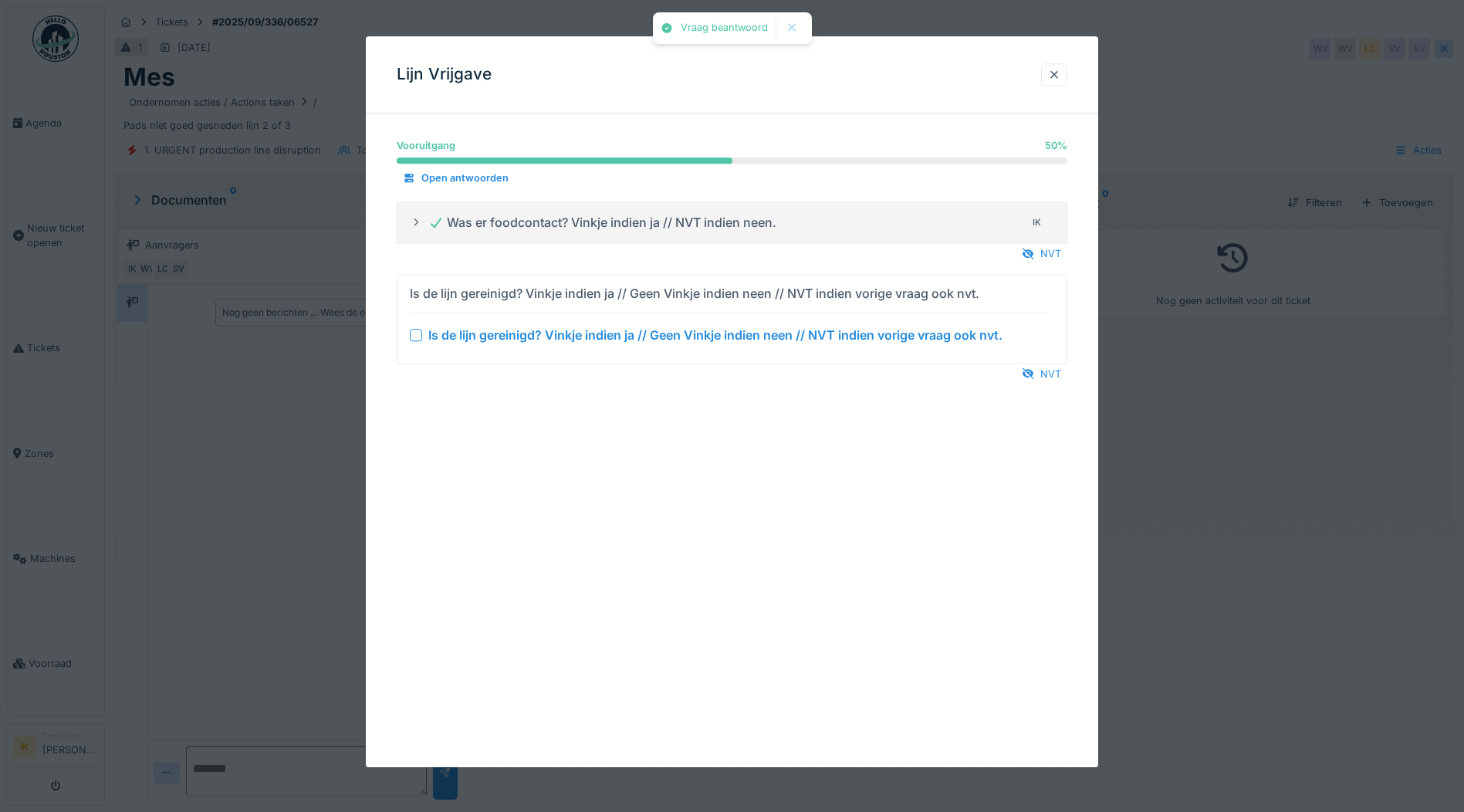
click at [414, 336] on div at bounding box center [415, 335] width 12 height 12
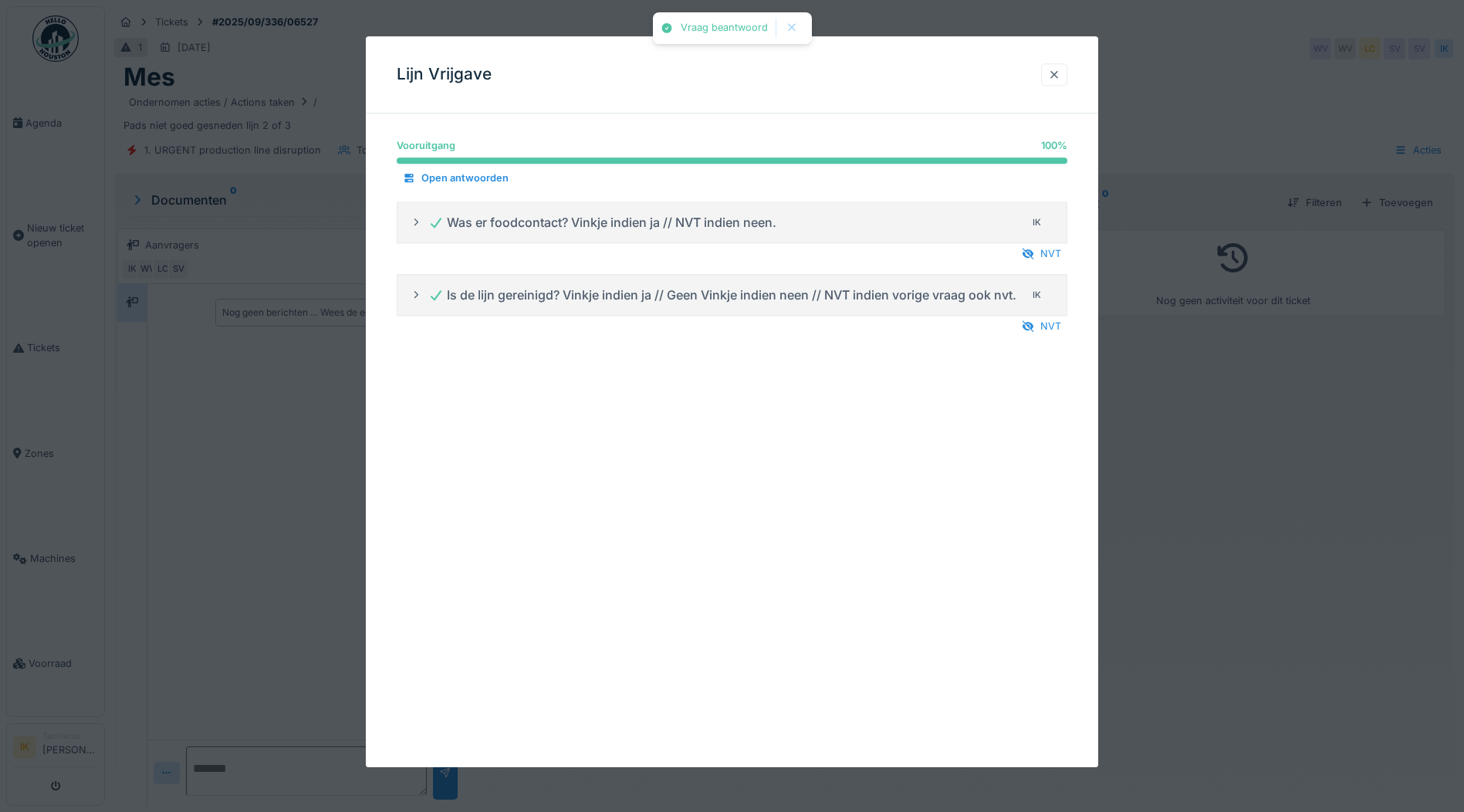
click at [1054, 70] on div at bounding box center [1054, 75] width 12 height 15
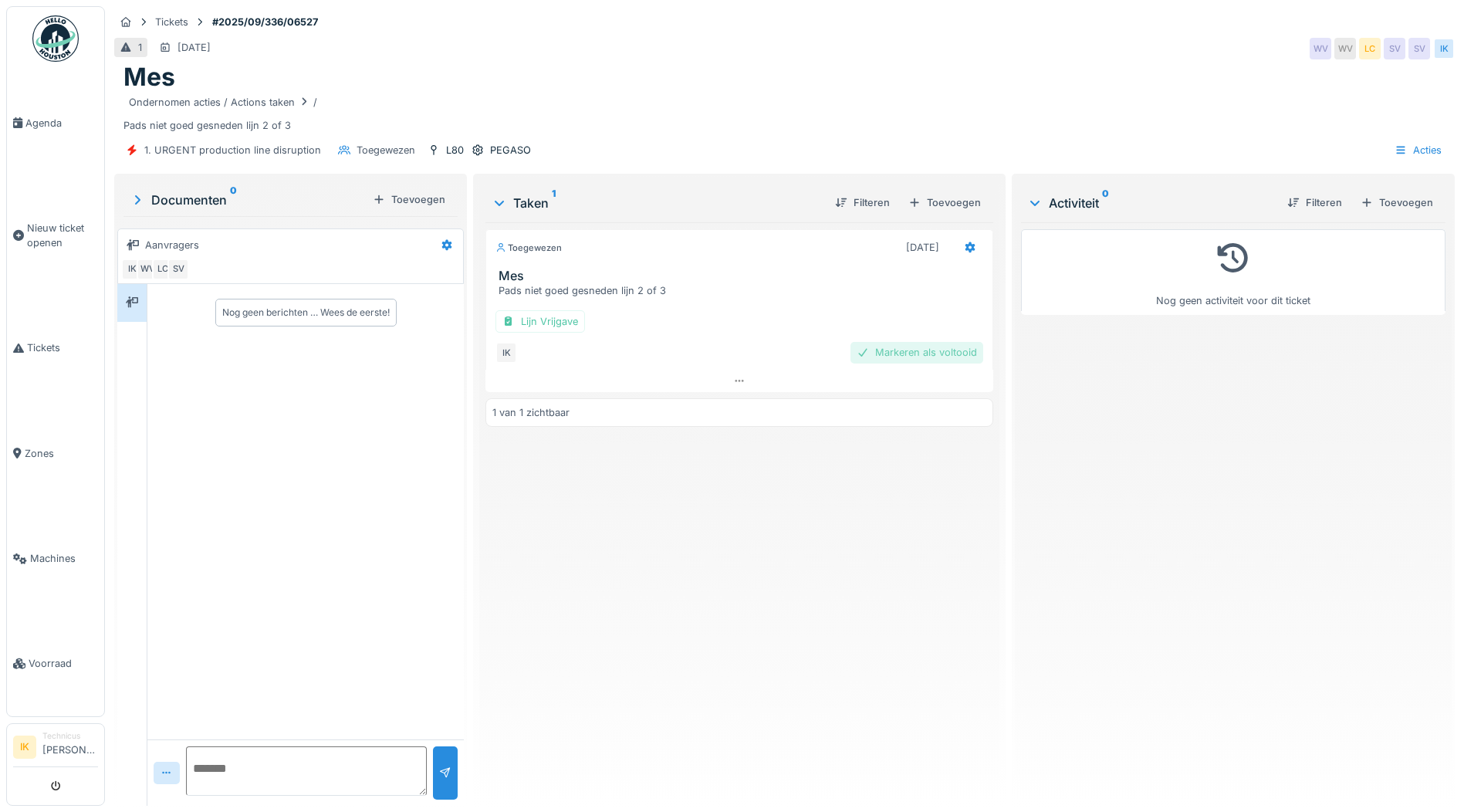
click at [942, 353] on div "Markeren als voltooid" at bounding box center [917, 352] width 133 height 21
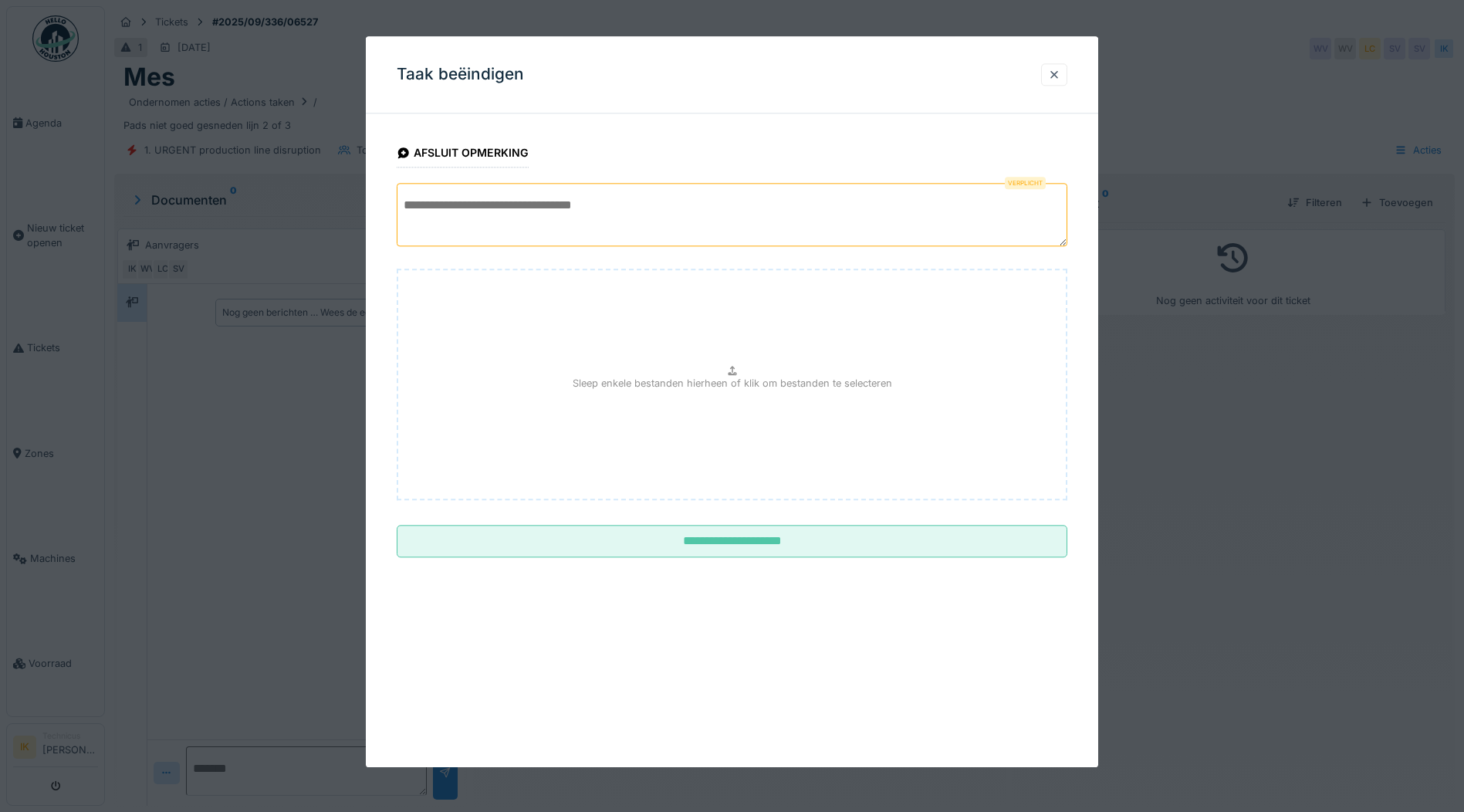
click at [460, 210] on textarea at bounding box center [731, 214] width 670 height 63
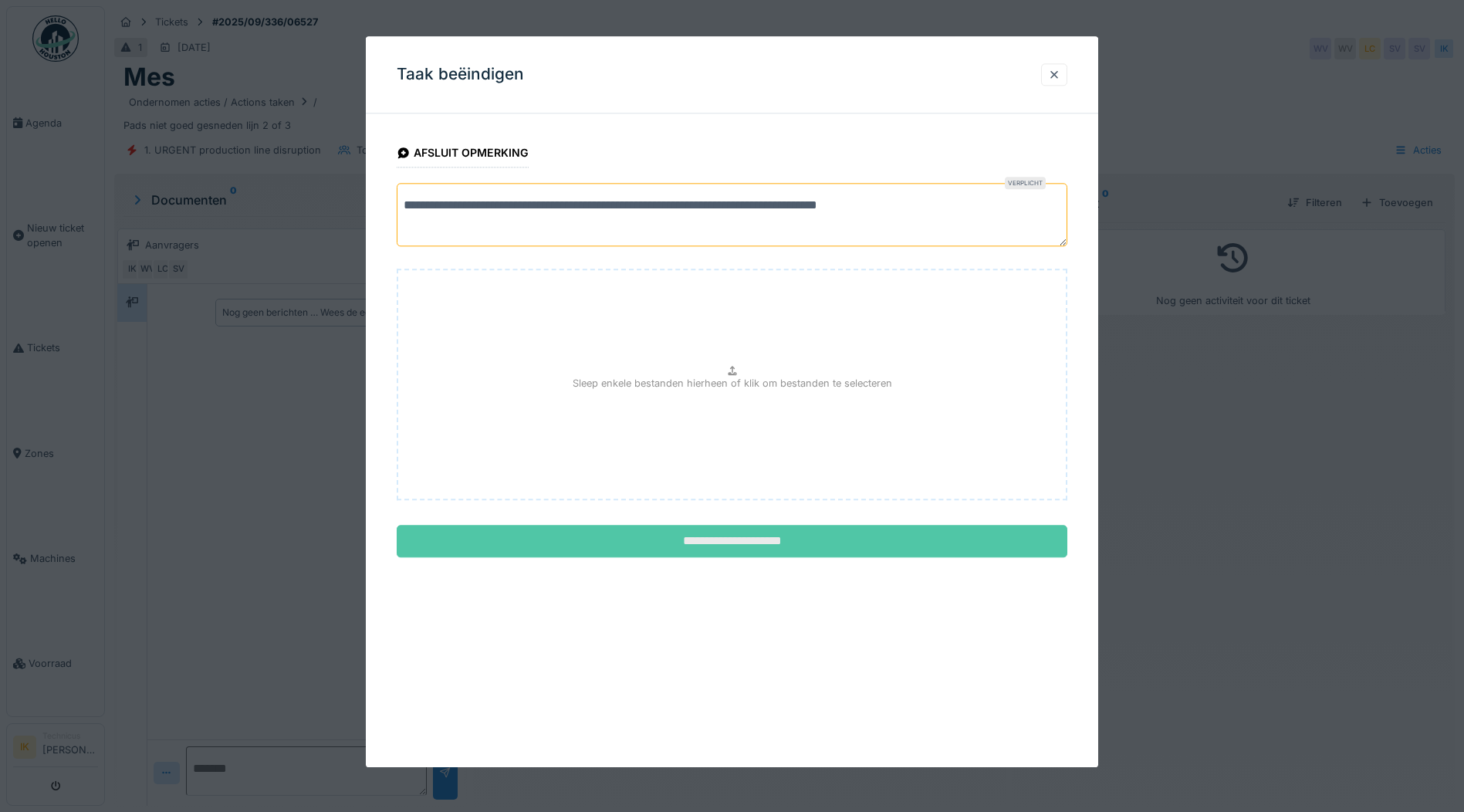
type textarea "**********"
click at [713, 546] on input "**********" at bounding box center [731, 542] width 670 height 33
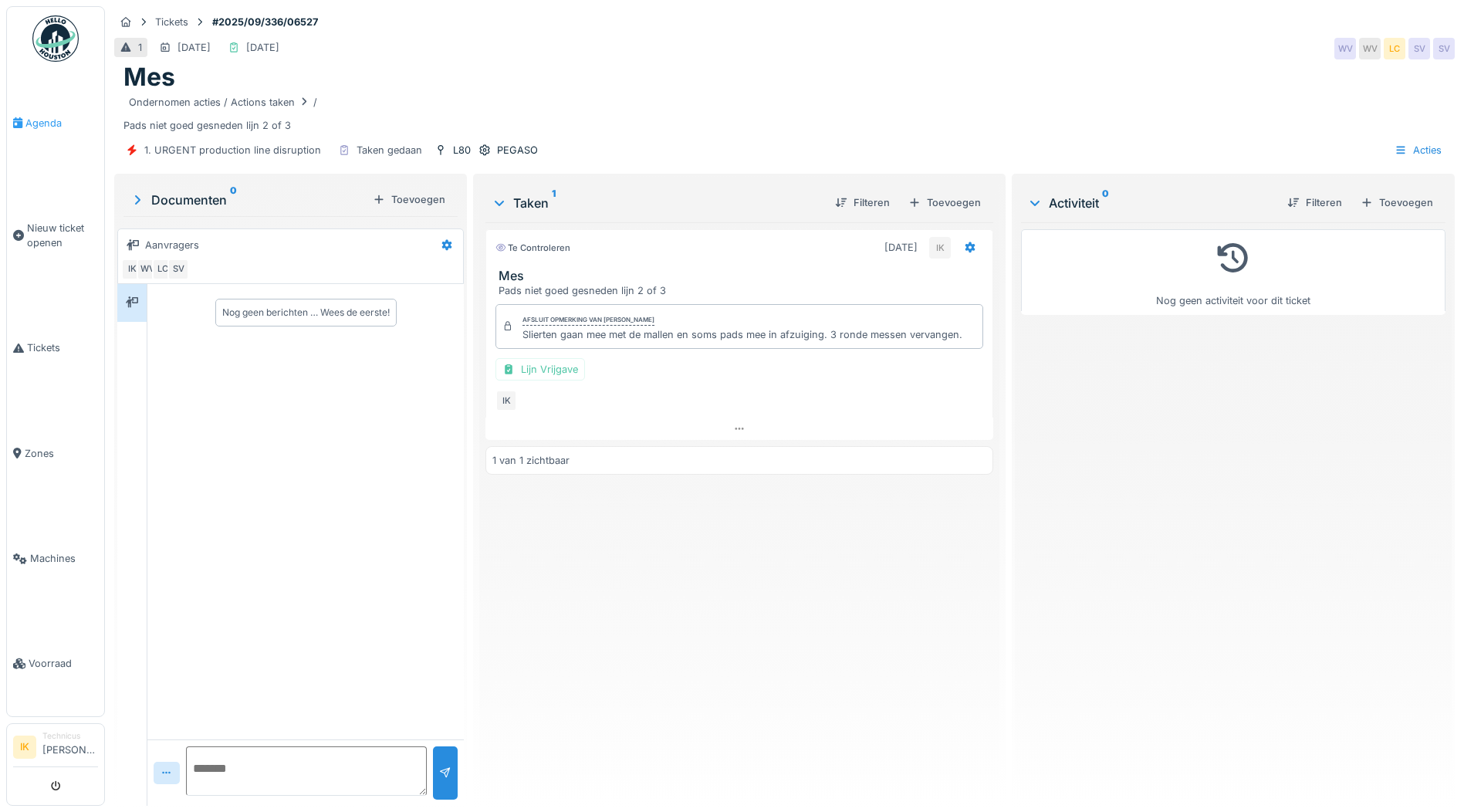
click at [39, 121] on span "Agenda" at bounding box center [62, 123] width 72 height 15
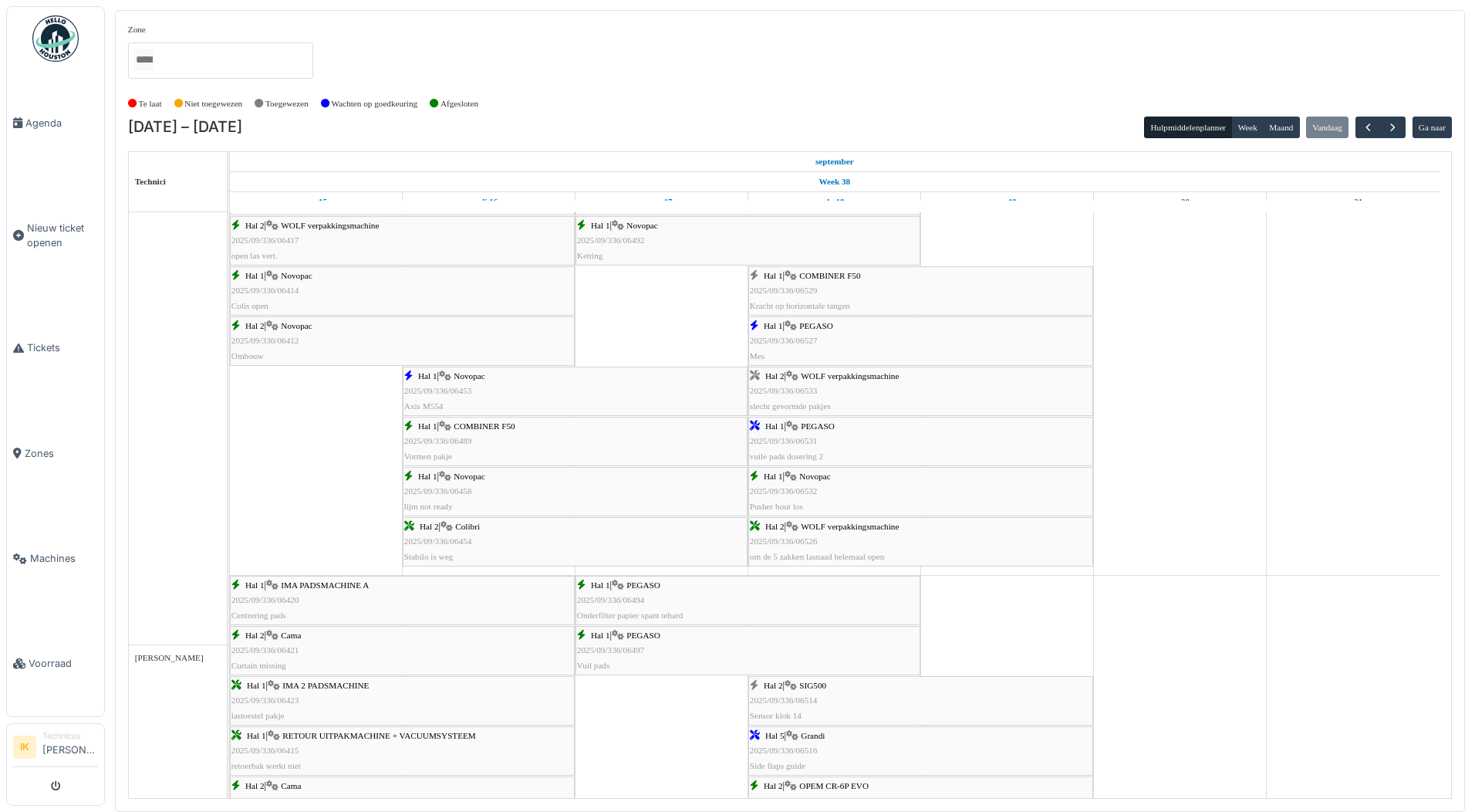
scroll to position [1851, 0]
click at [812, 286] on span "2025/09/336/06529" at bounding box center [783, 290] width 68 height 9
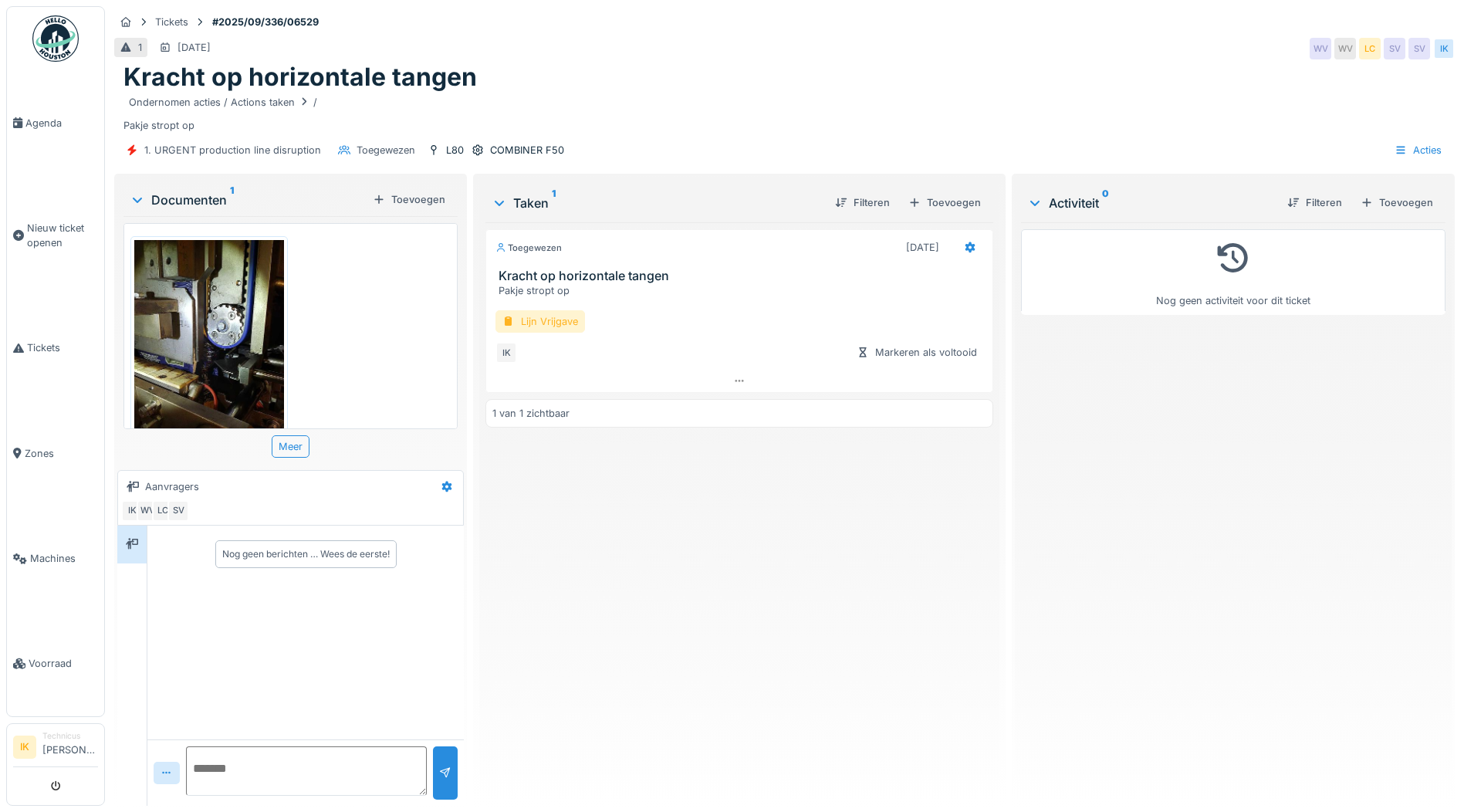
click at [537, 316] on div "Lijn Vrijgave" at bounding box center [540, 321] width 89 height 22
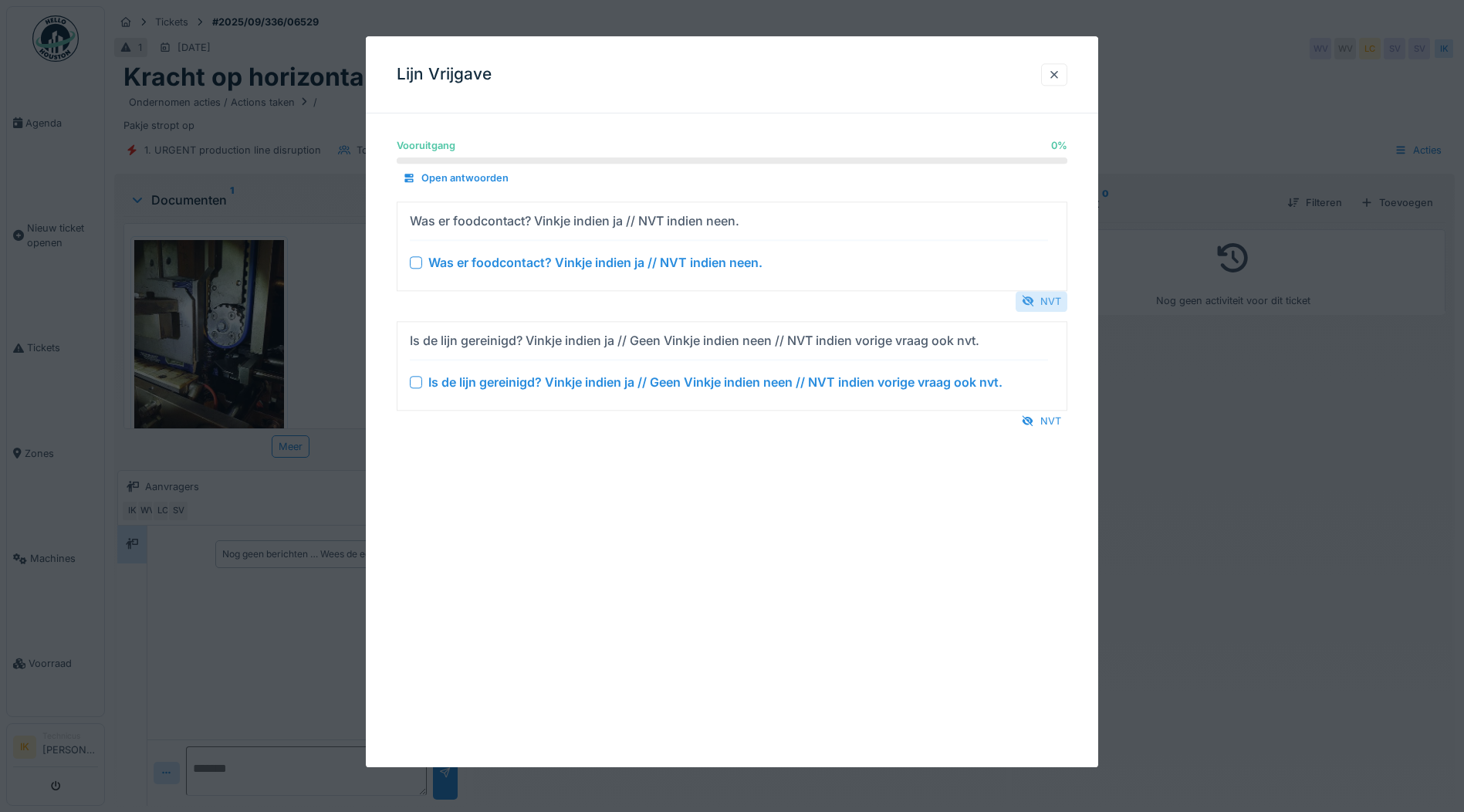
click at [1048, 301] on div "NVT" at bounding box center [1041, 301] width 52 height 21
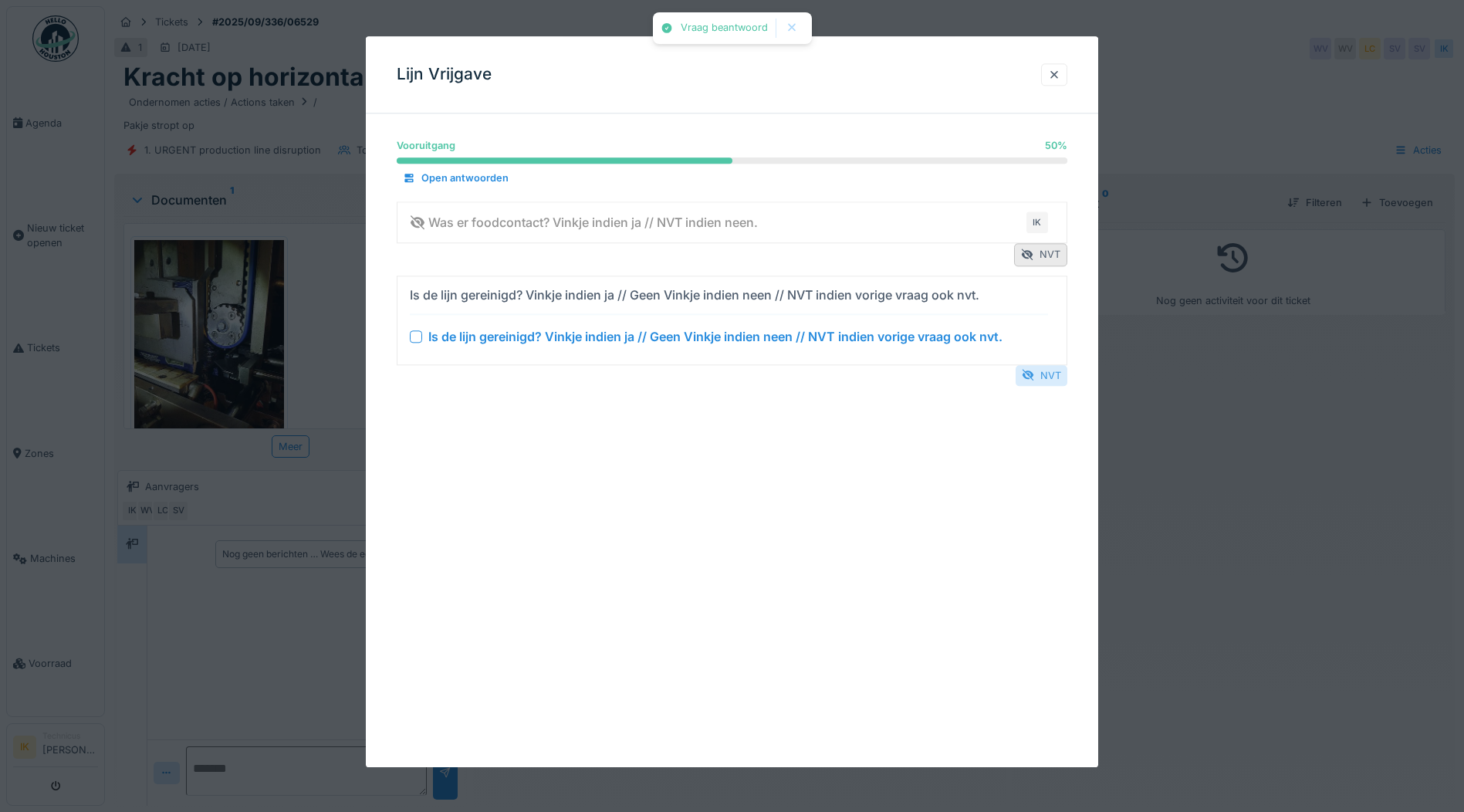
click at [1055, 371] on div "NVT" at bounding box center [1041, 375] width 52 height 21
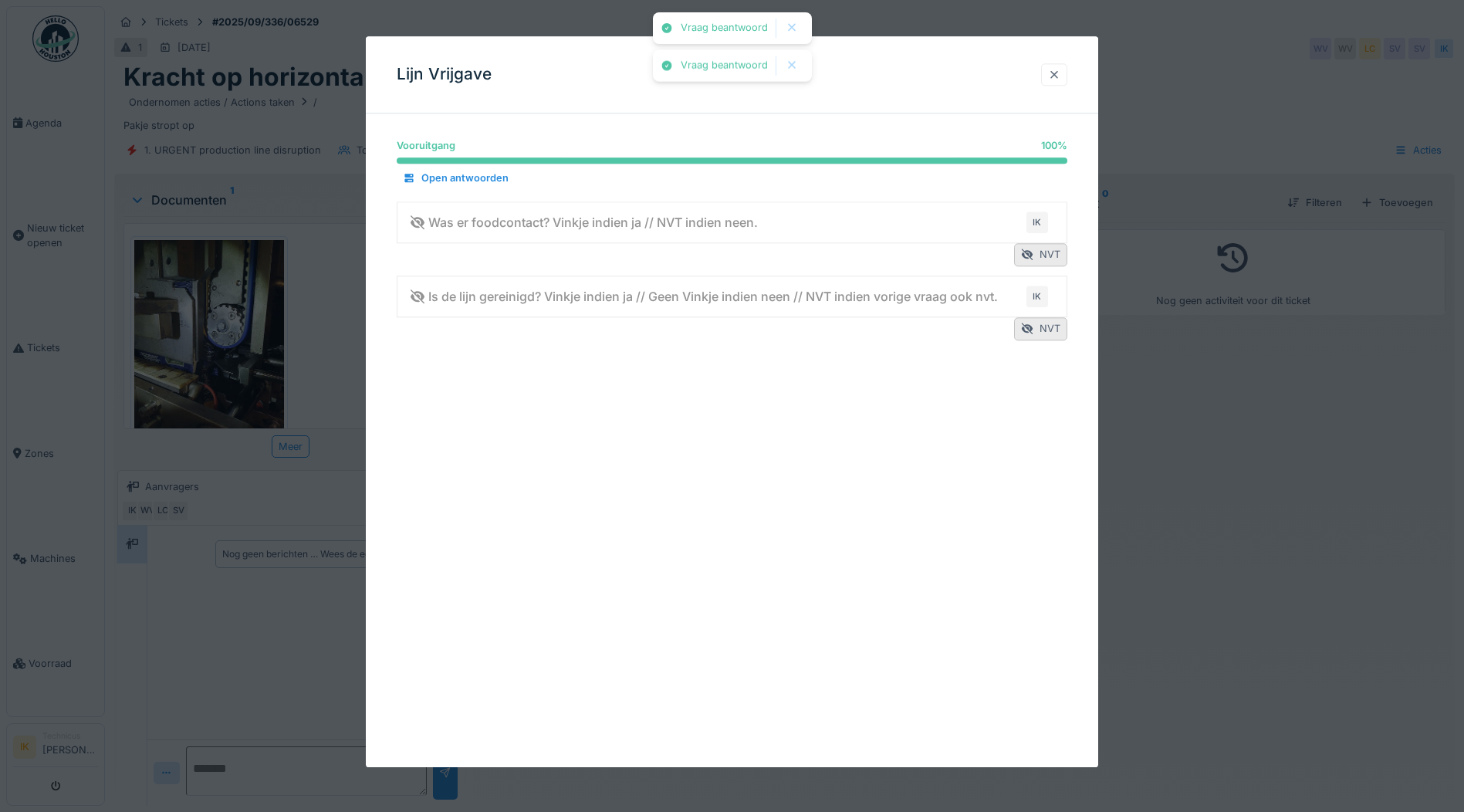
click at [1059, 76] on div at bounding box center [1054, 75] width 12 height 15
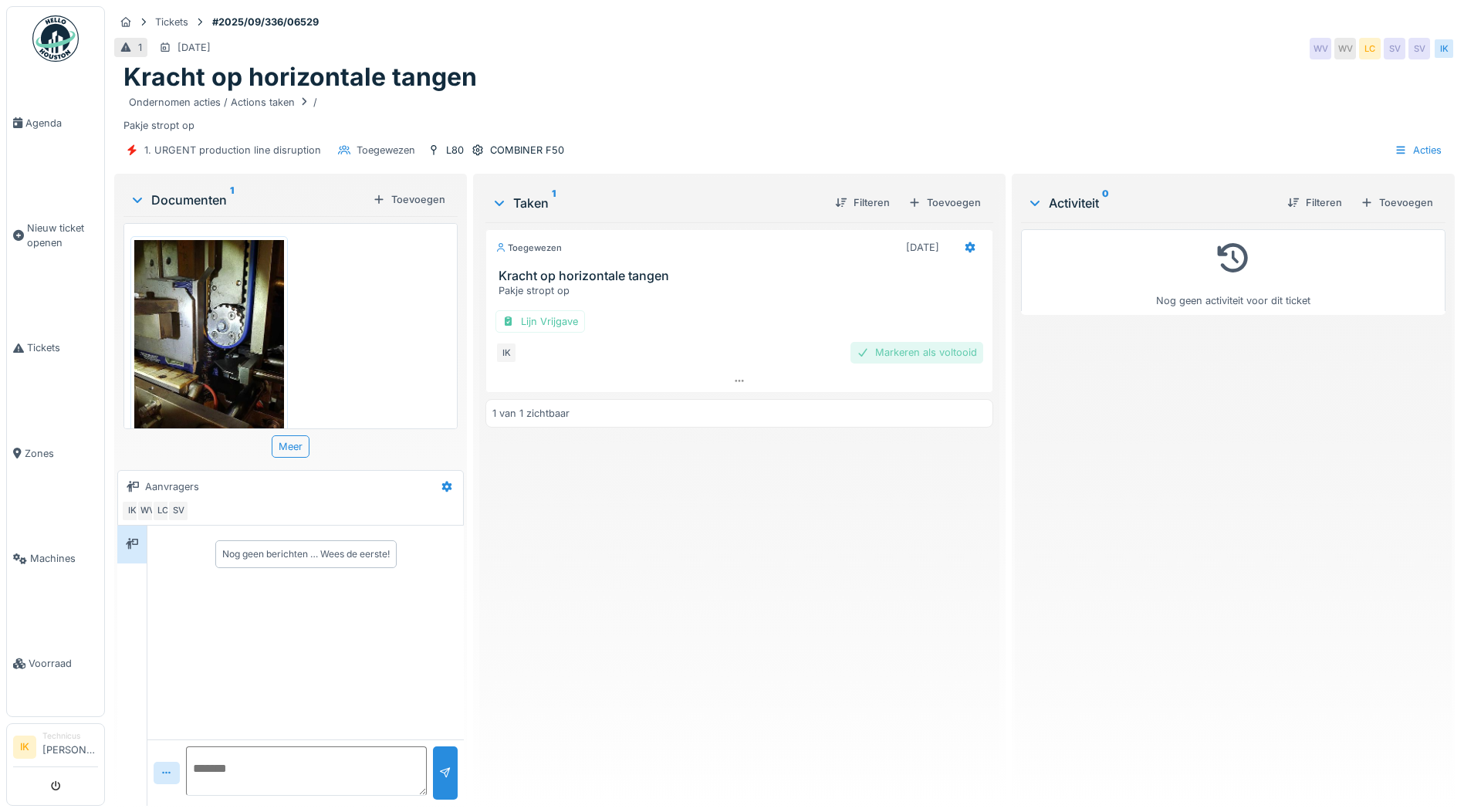
click at [890, 352] on div "Markeren als voltooid" at bounding box center [917, 352] width 133 height 21
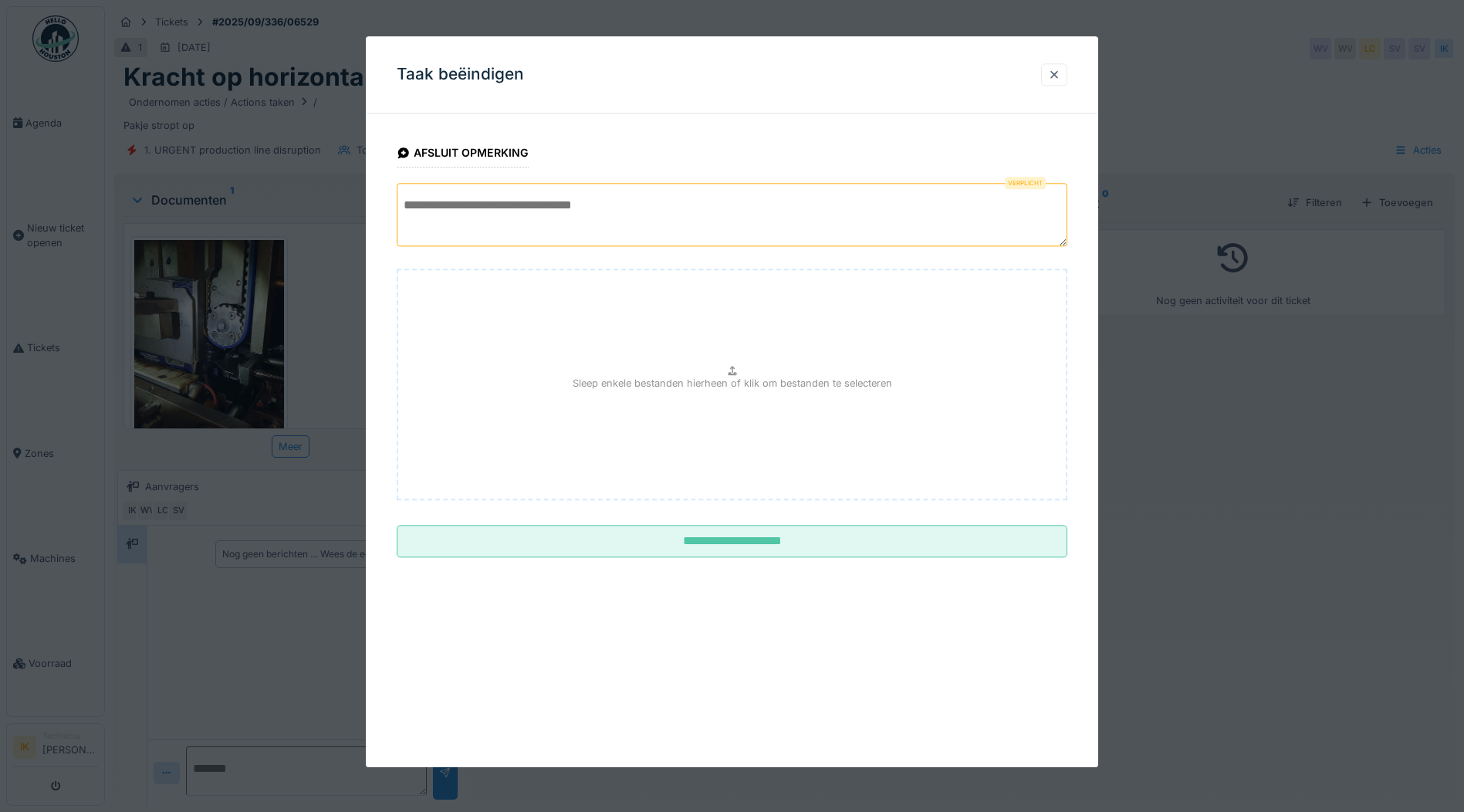
click at [455, 208] on textarea at bounding box center [731, 214] width 670 height 63
click at [542, 208] on textarea "**********" at bounding box center [731, 214] width 670 height 63
click at [644, 203] on textarea "**********" at bounding box center [731, 214] width 670 height 63
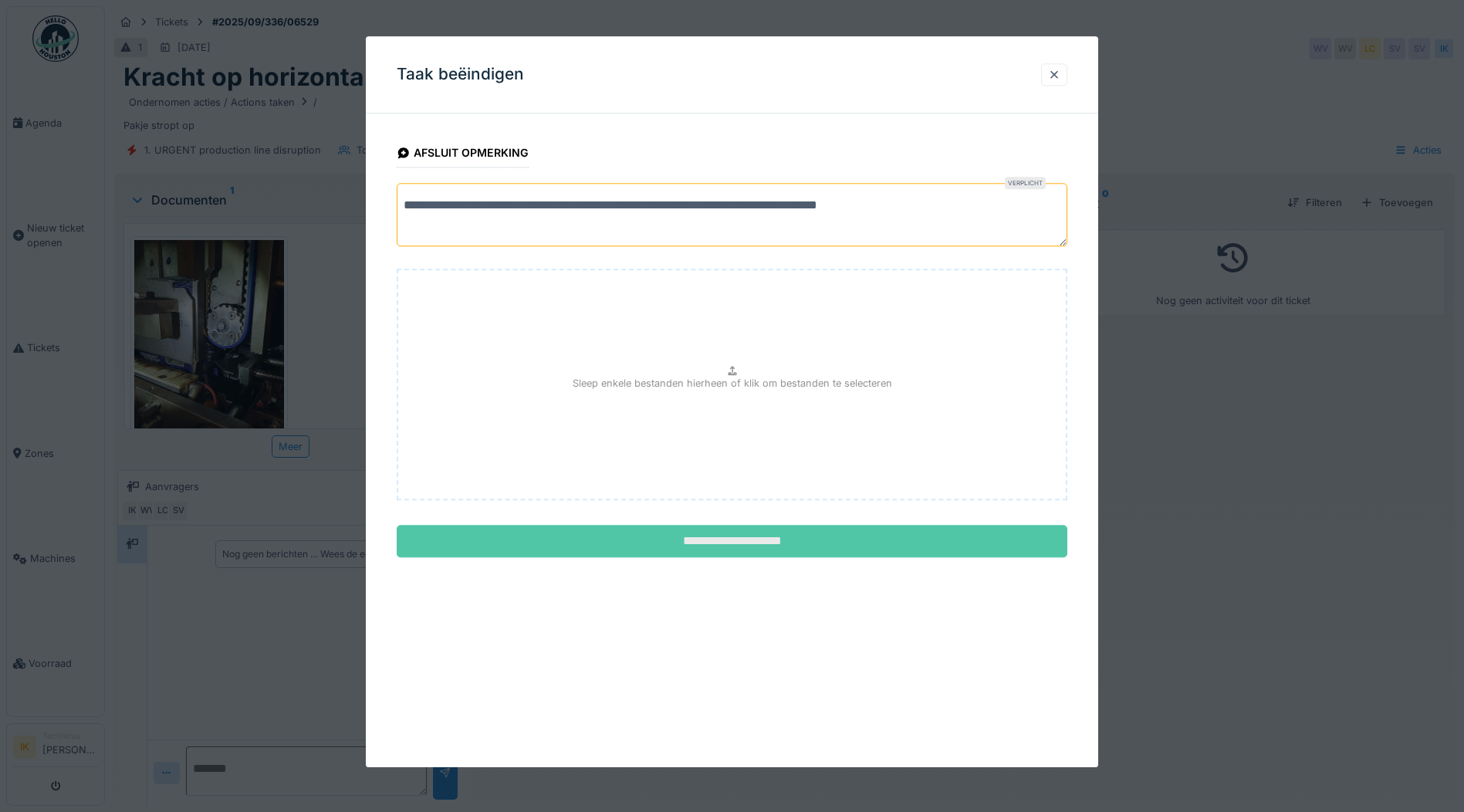
type textarea "**********"
click at [793, 539] on input "**********" at bounding box center [731, 542] width 670 height 33
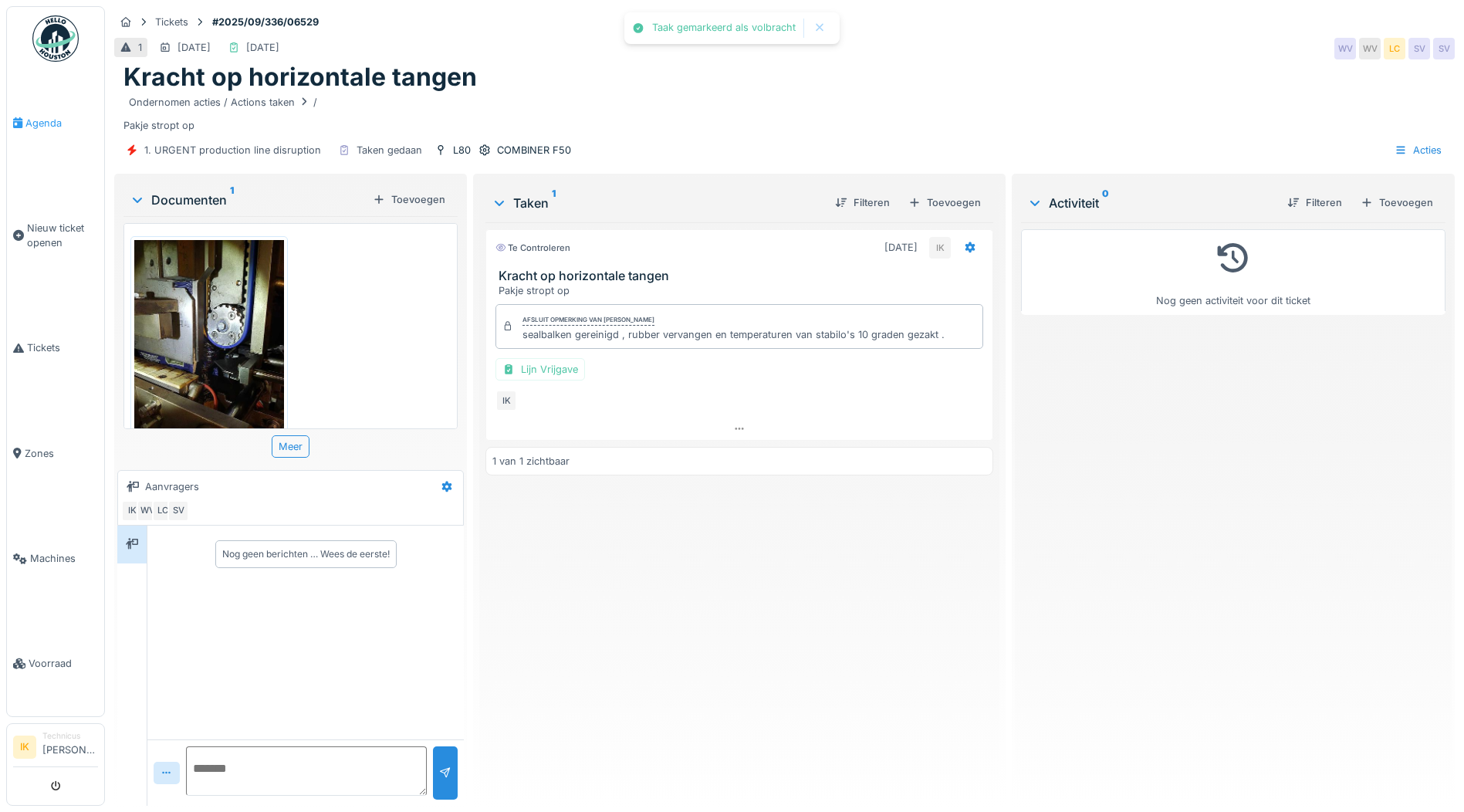
click at [33, 121] on span "Agenda" at bounding box center [62, 123] width 72 height 15
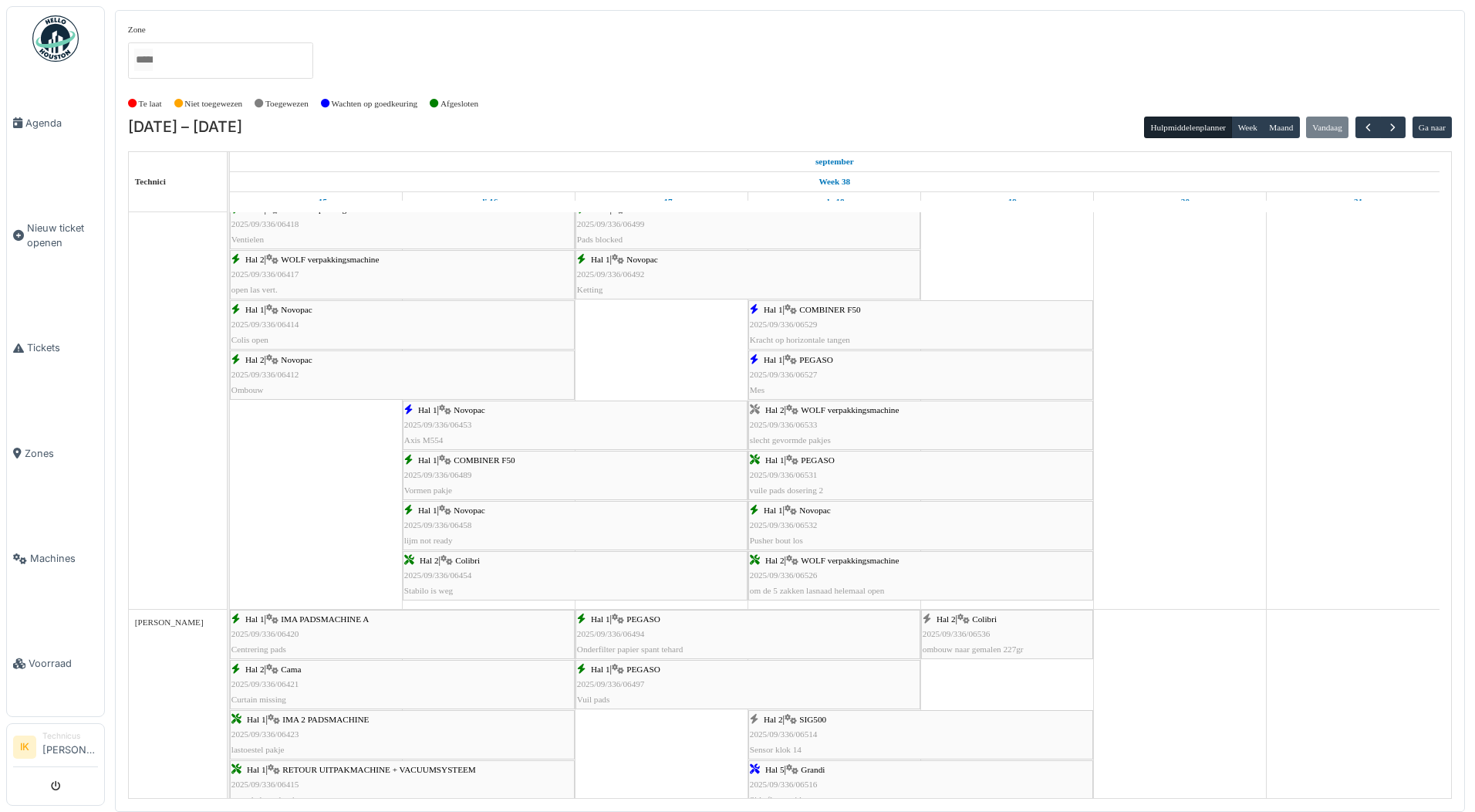
scroll to position [1851, 0]
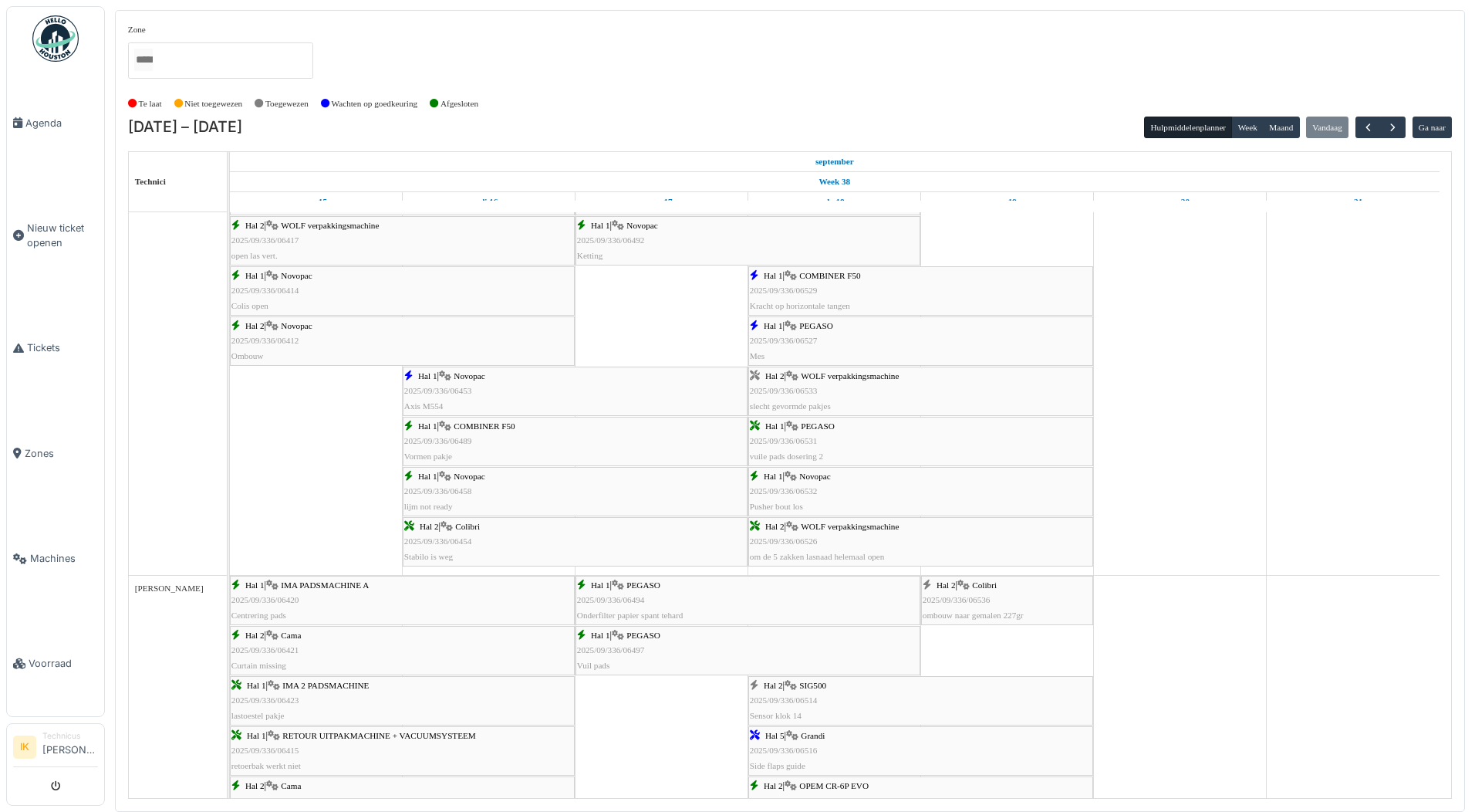
click at [769, 392] on span "2025/09/336/06533" at bounding box center [783, 390] width 68 height 9
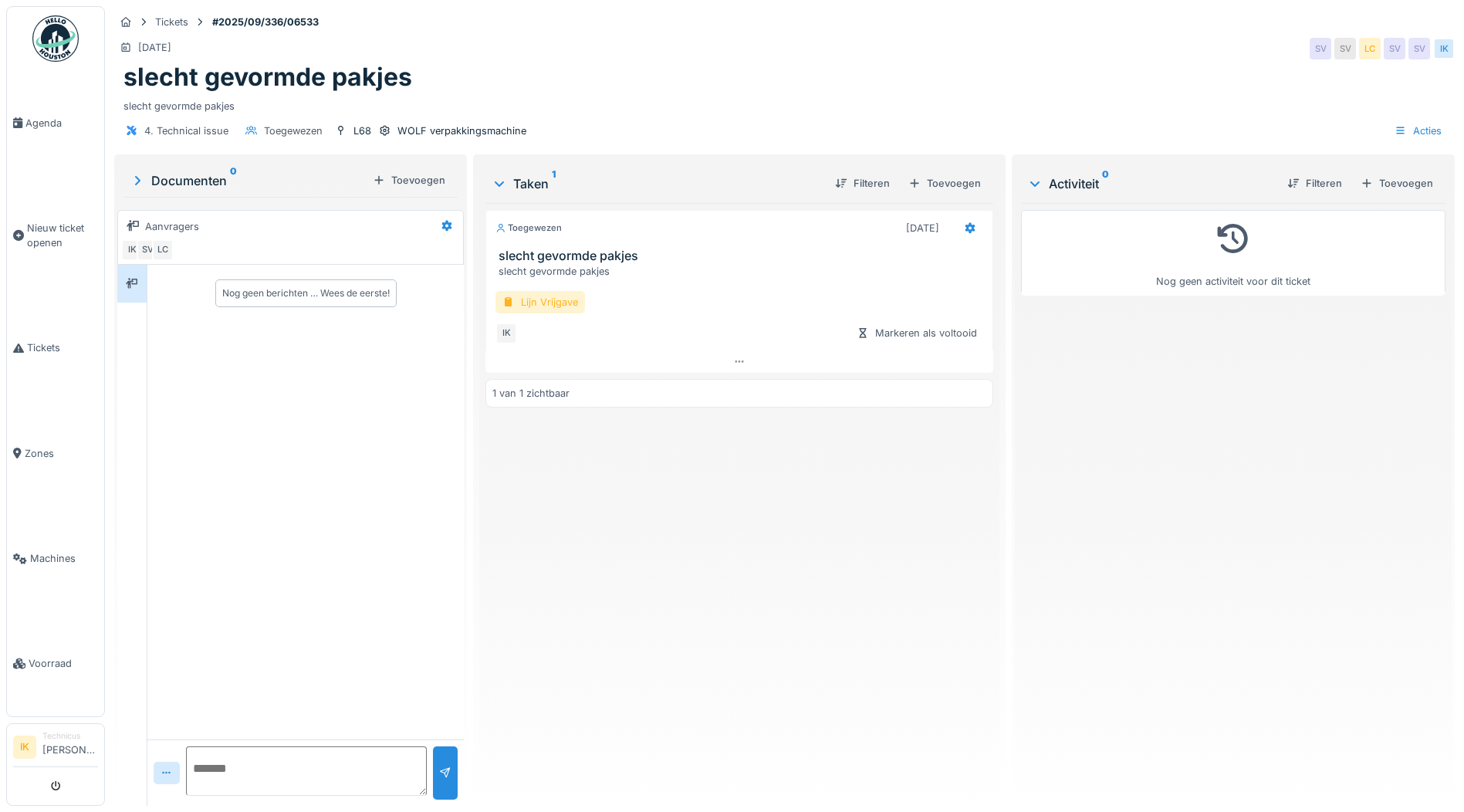
click at [515, 299] on div "Lijn Vrijgave" at bounding box center [540, 302] width 89 height 22
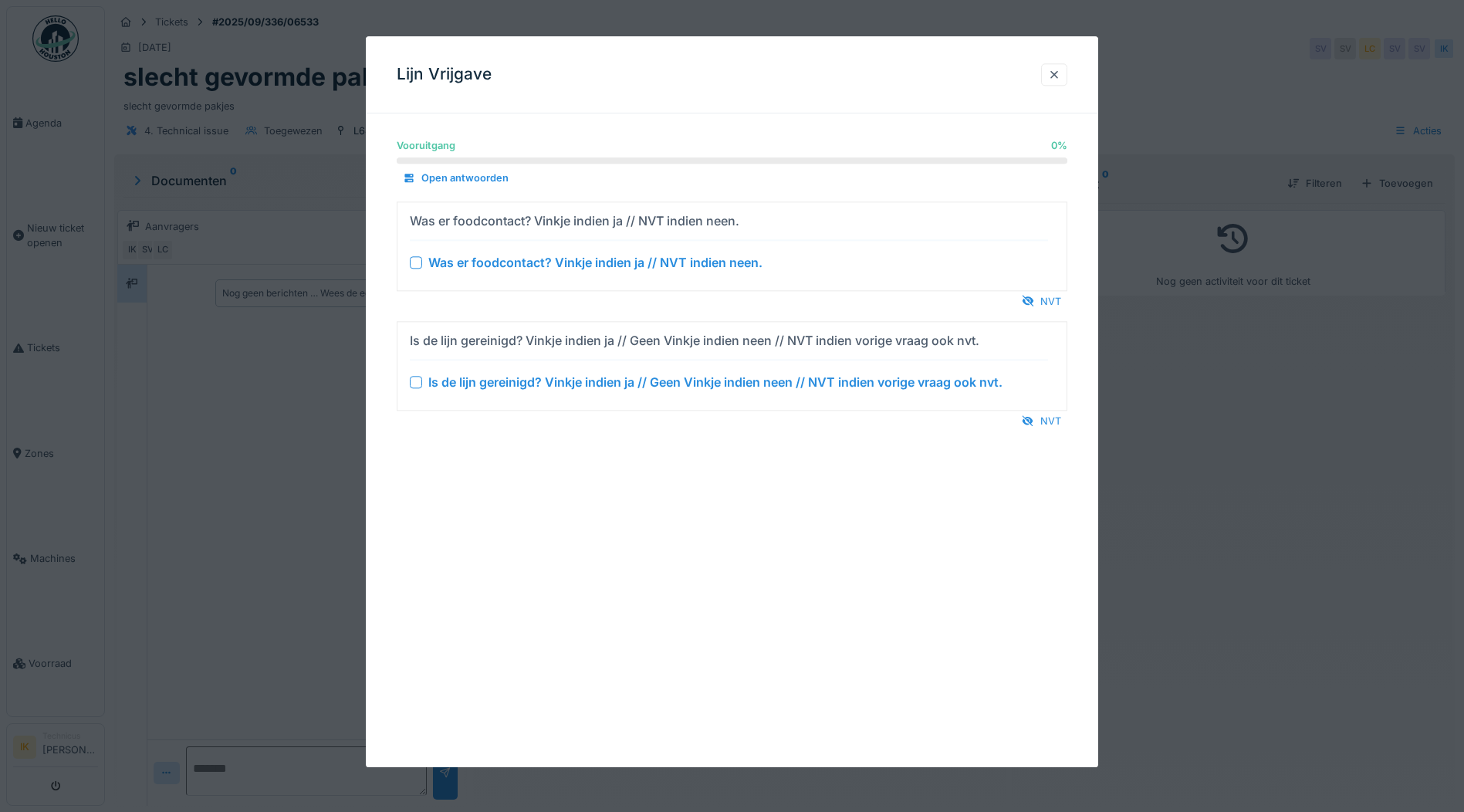
click at [421, 262] on div at bounding box center [415, 262] width 12 height 12
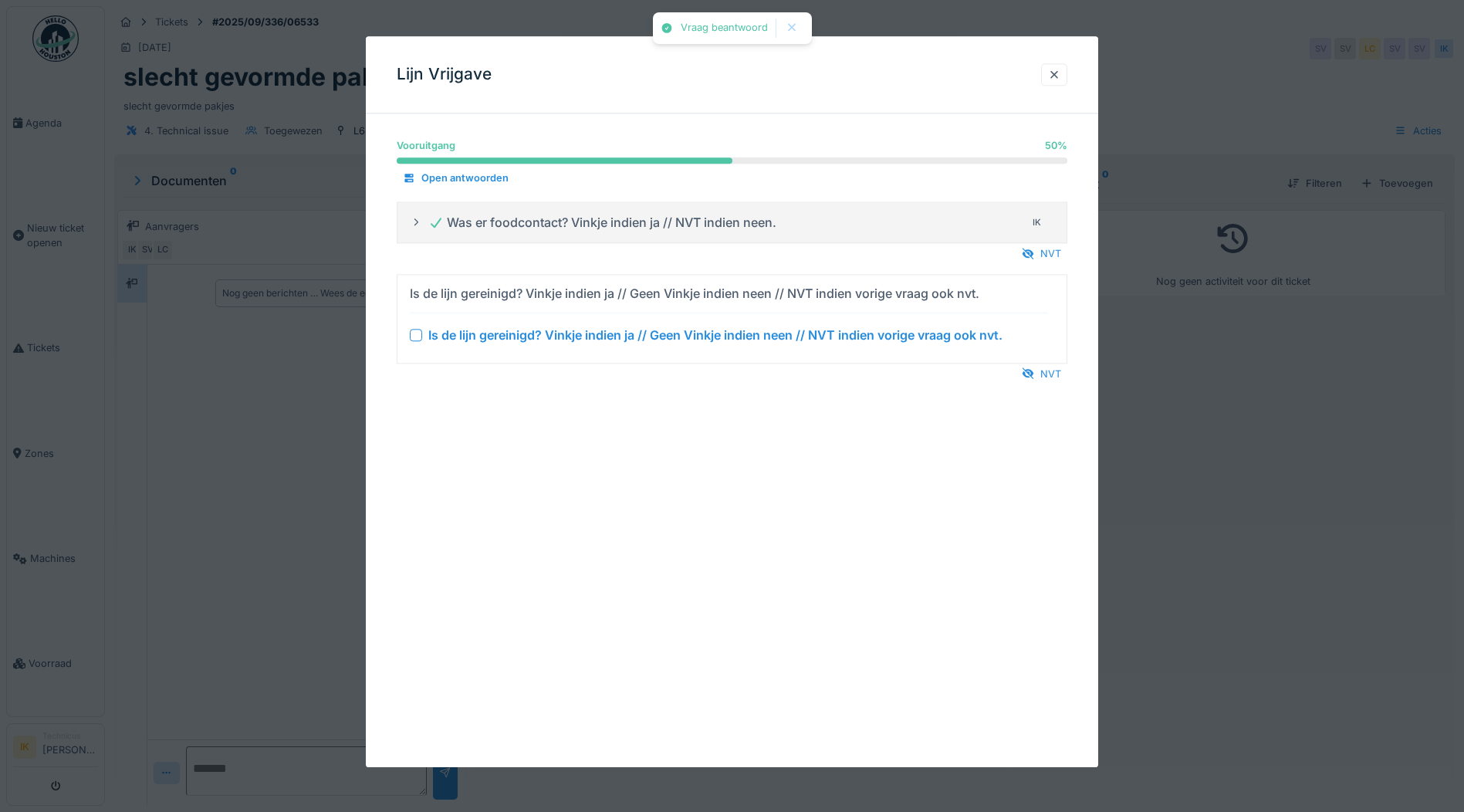
click at [414, 338] on div at bounding box center [415, 335] width 12 height 12
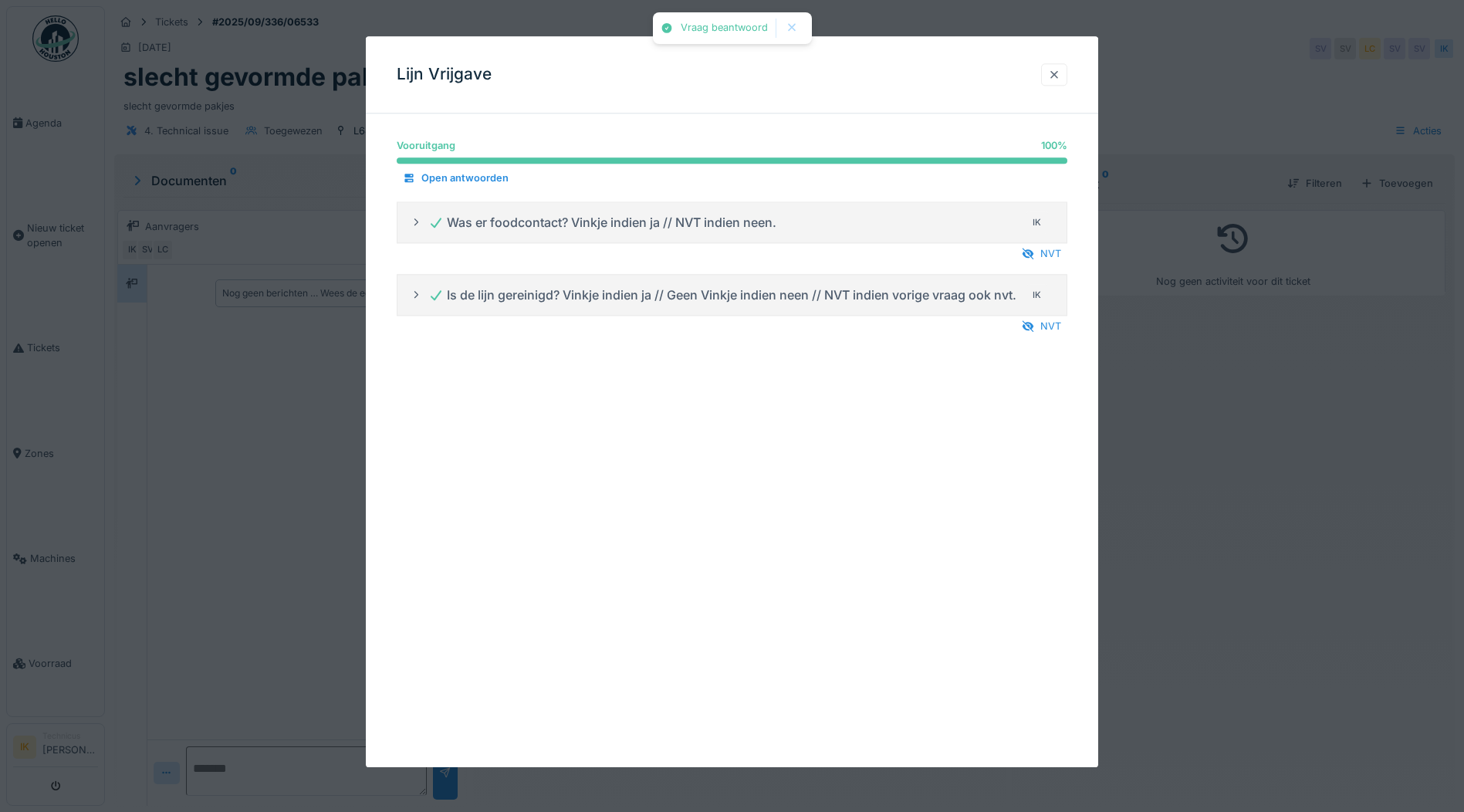
click at [1059, 78] on div at bounding box center [1054, 75] width 12 height 15
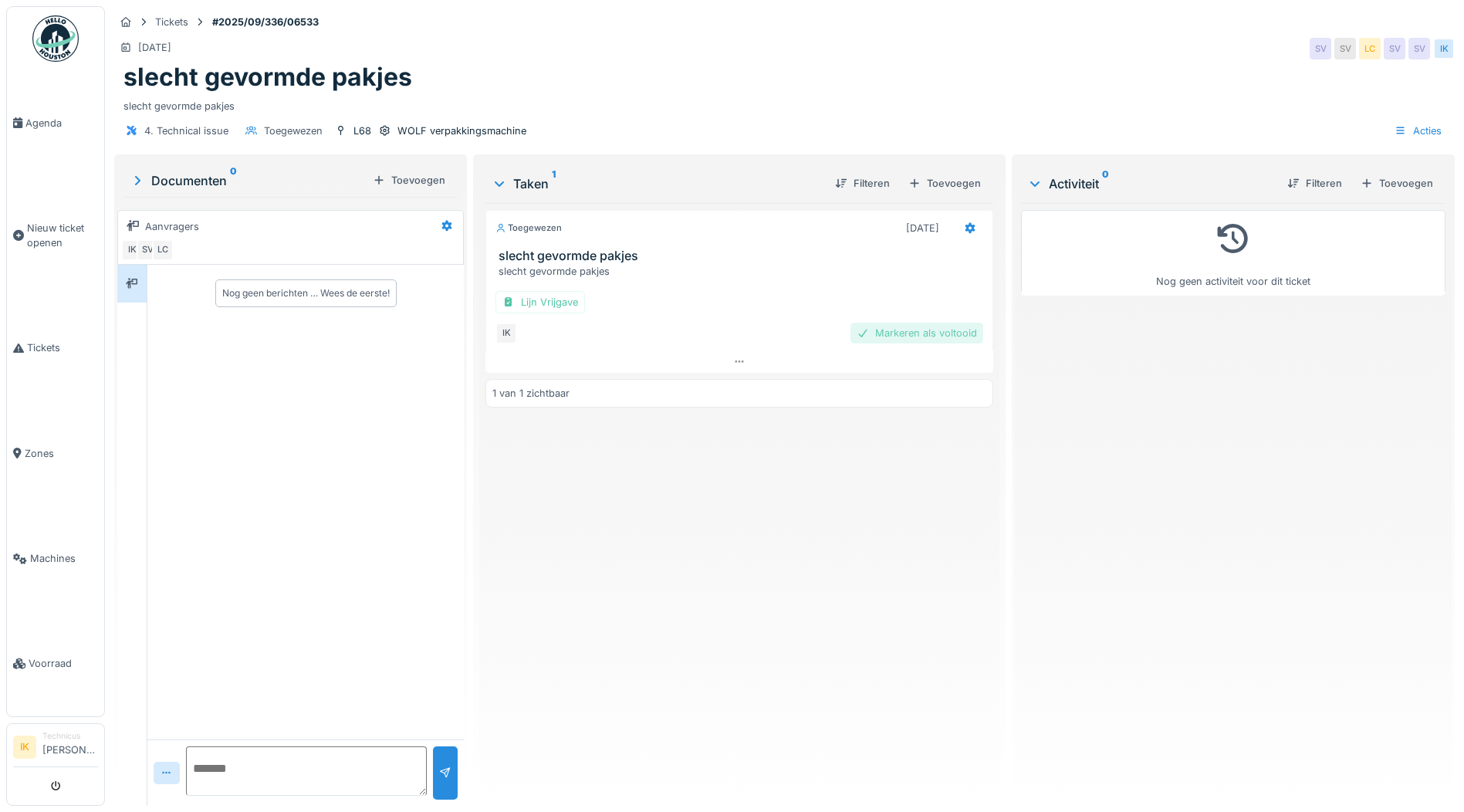
click at [916, 334] on div "Markeren als voltooid" at bounding box center [917, 332] width 133 height 21
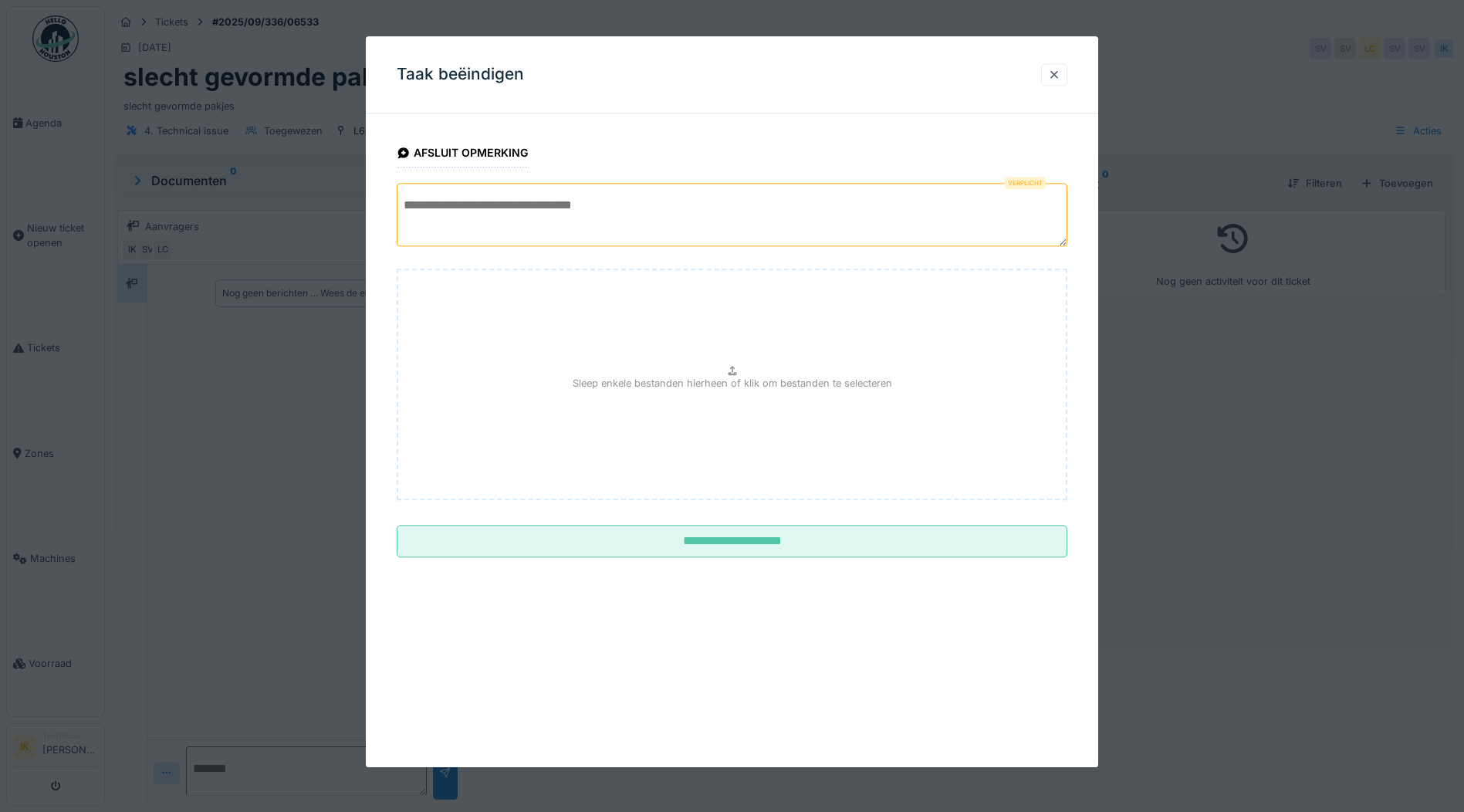
click at [491, 217] on textarea at bounding box center [731, 214] width 670 height 63
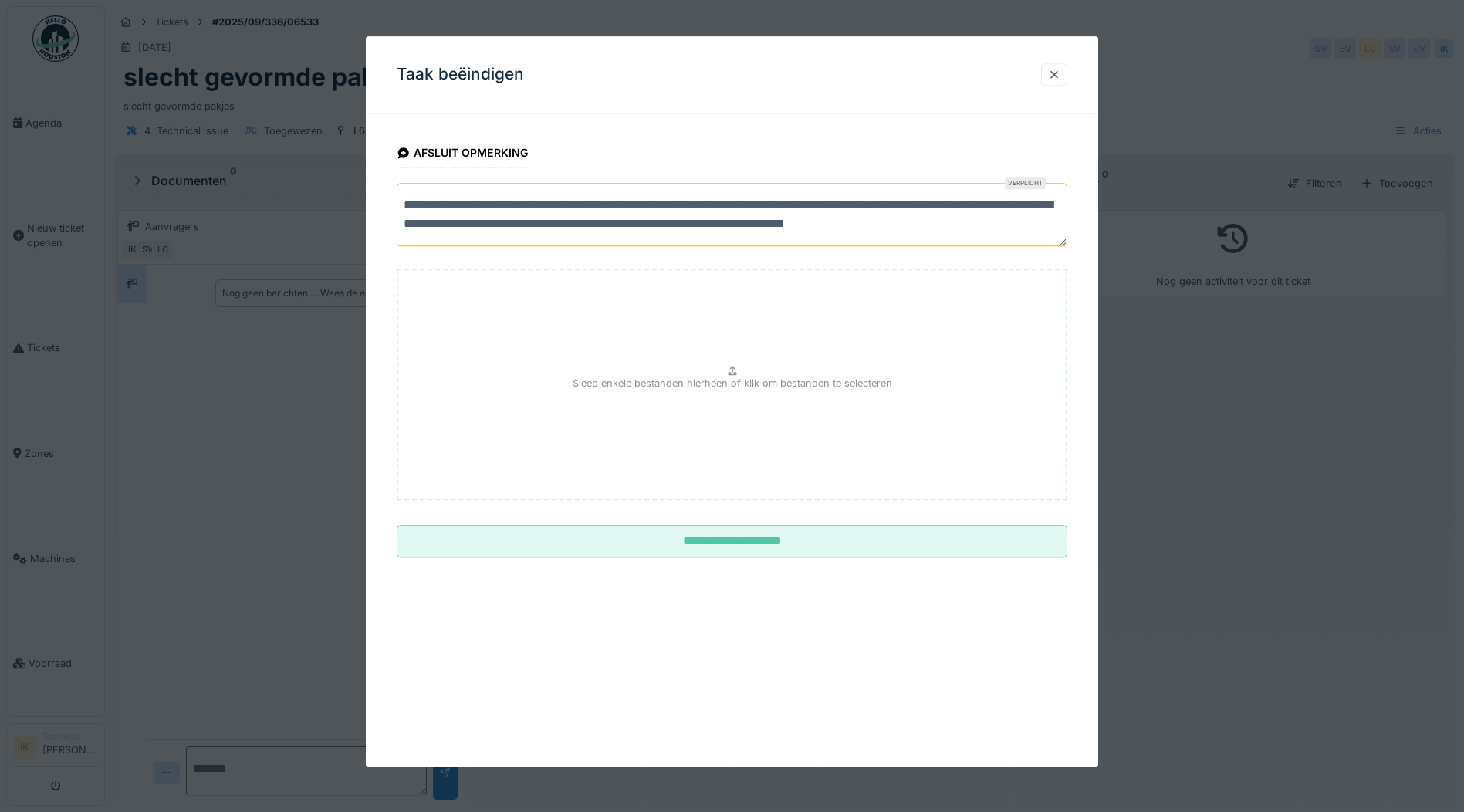
scroll to position [6, 0]
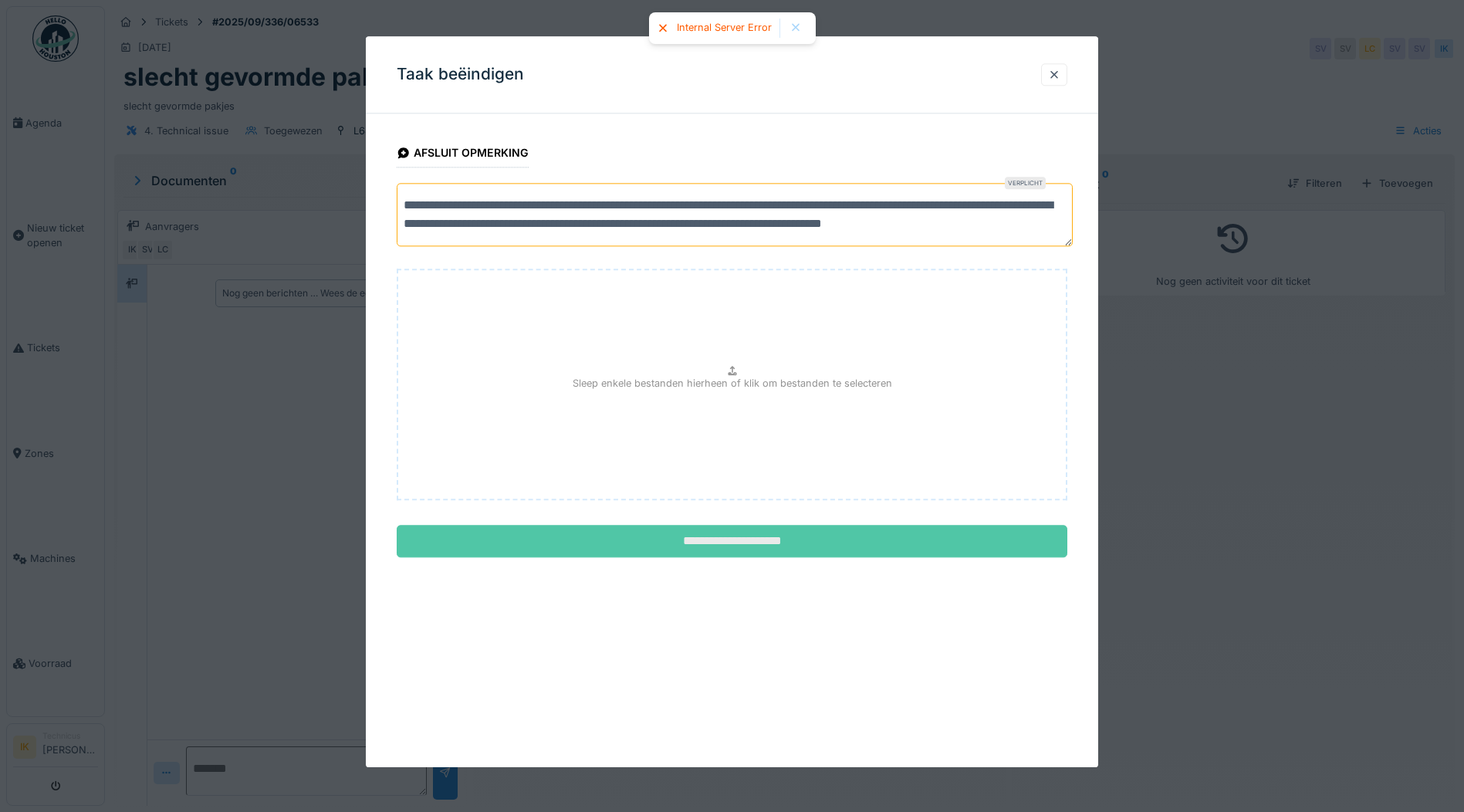
type textarea "**********"
click at [736, 545] on input "**********" at bounding box center [731, 542] width 670 height 33
click at [730, 545] on input "**********" at bounding box center [731, 542] width 670 height 33
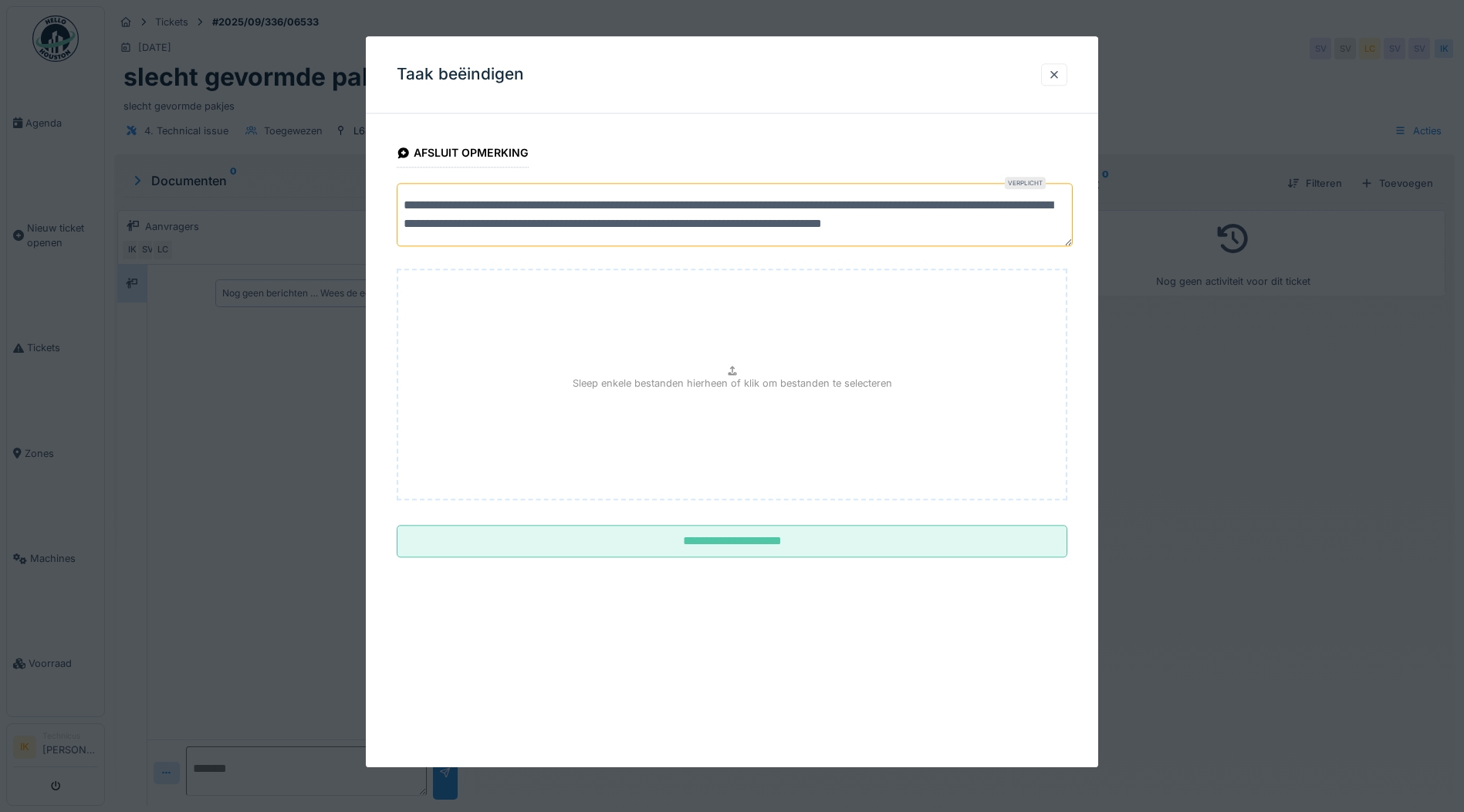
click at [657, 89] on div "Taak beëindigen" at bounding box center [732, 75] width 733 height 77
click at [1057, 77] on div at bounding box center [1054, 75] width 12 height 15
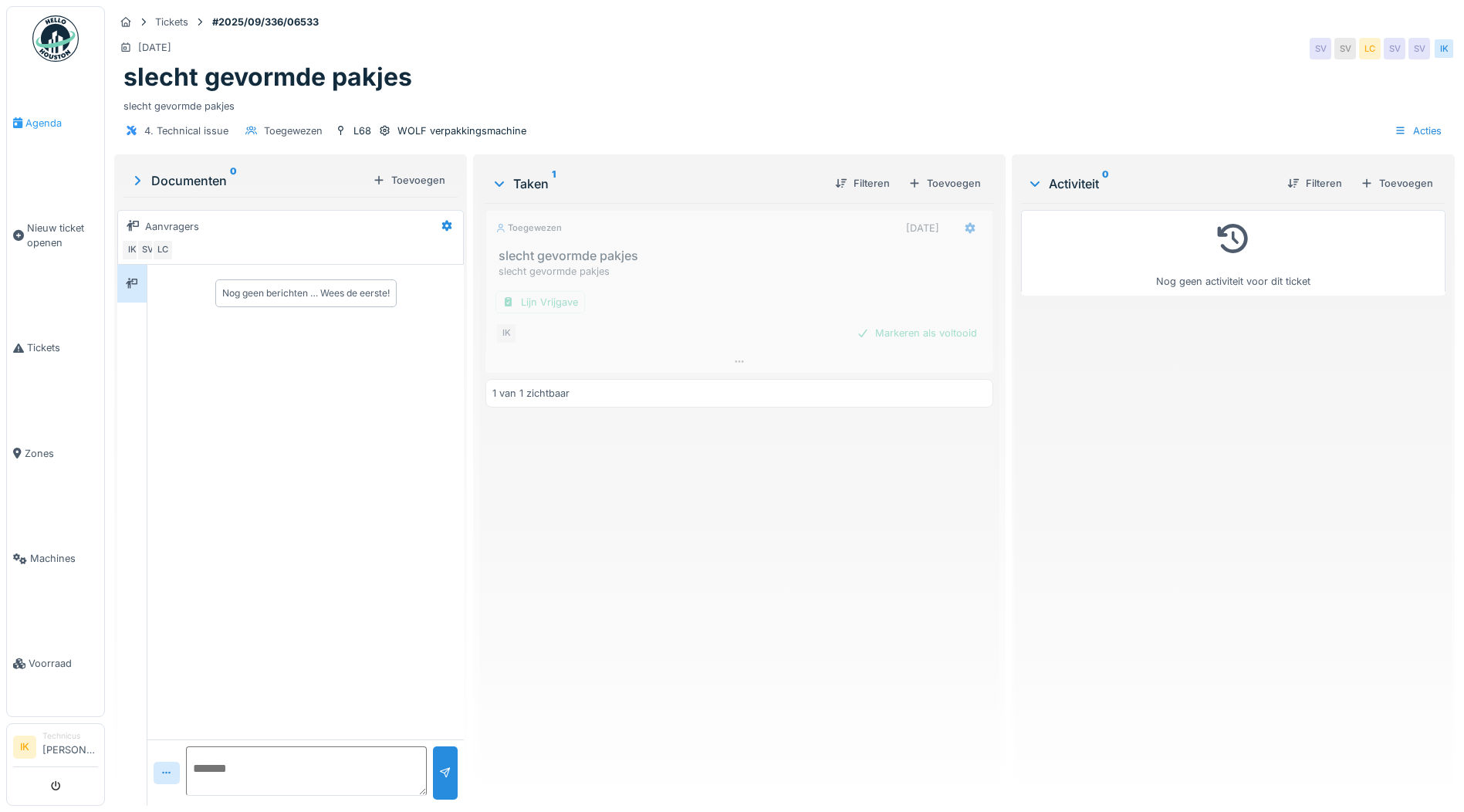
click at [45, 121] on span "Agenda" at bounding box center [62, 123] width 72 height 15
